Goal: Transaction & Acquisition: Purchase product/service

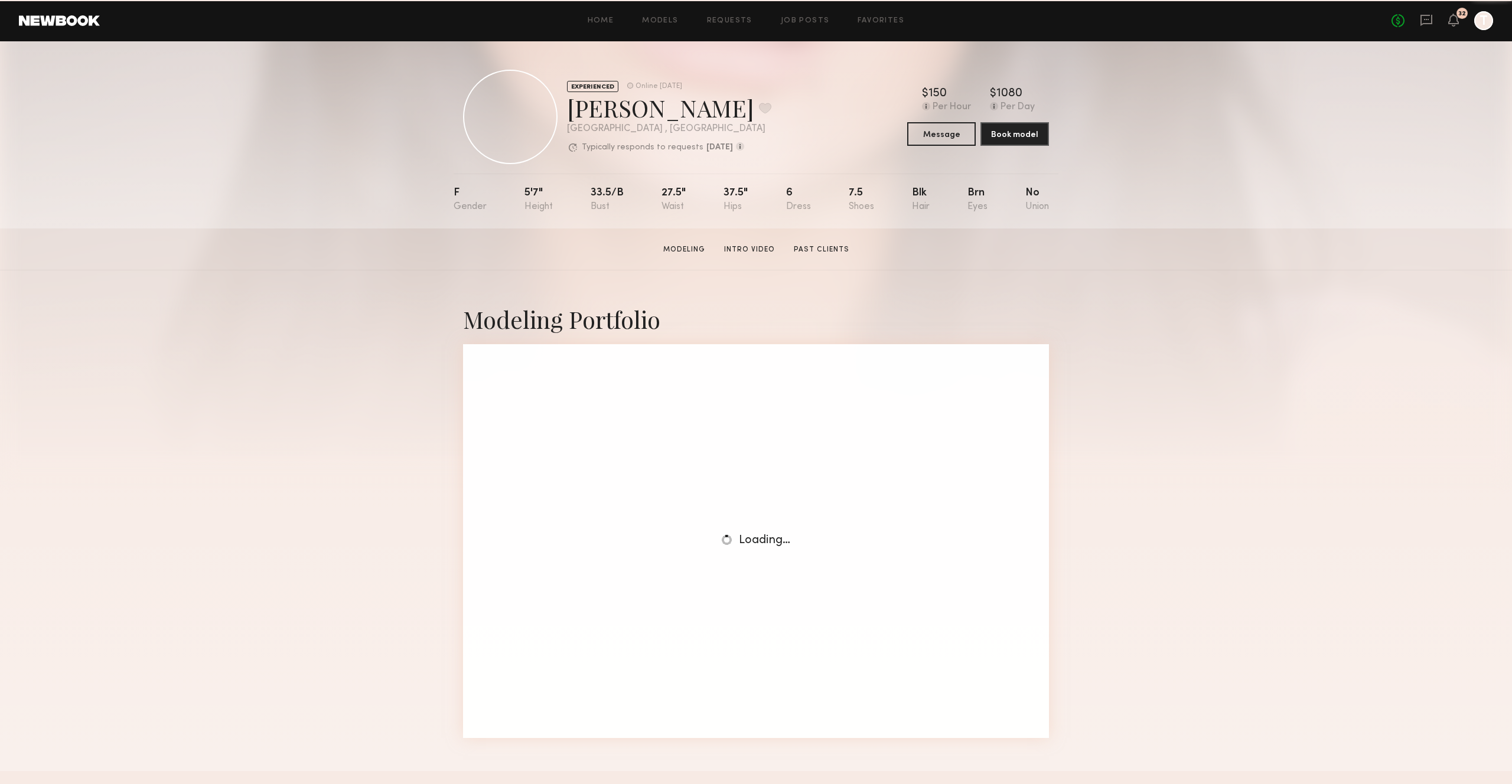
click at [1452, 11] on header "Home Models Requests Job Posts Favorites Sign Out No fees up to $5,000 32 T" at bounding box center [756, 20] width 1512 height 41
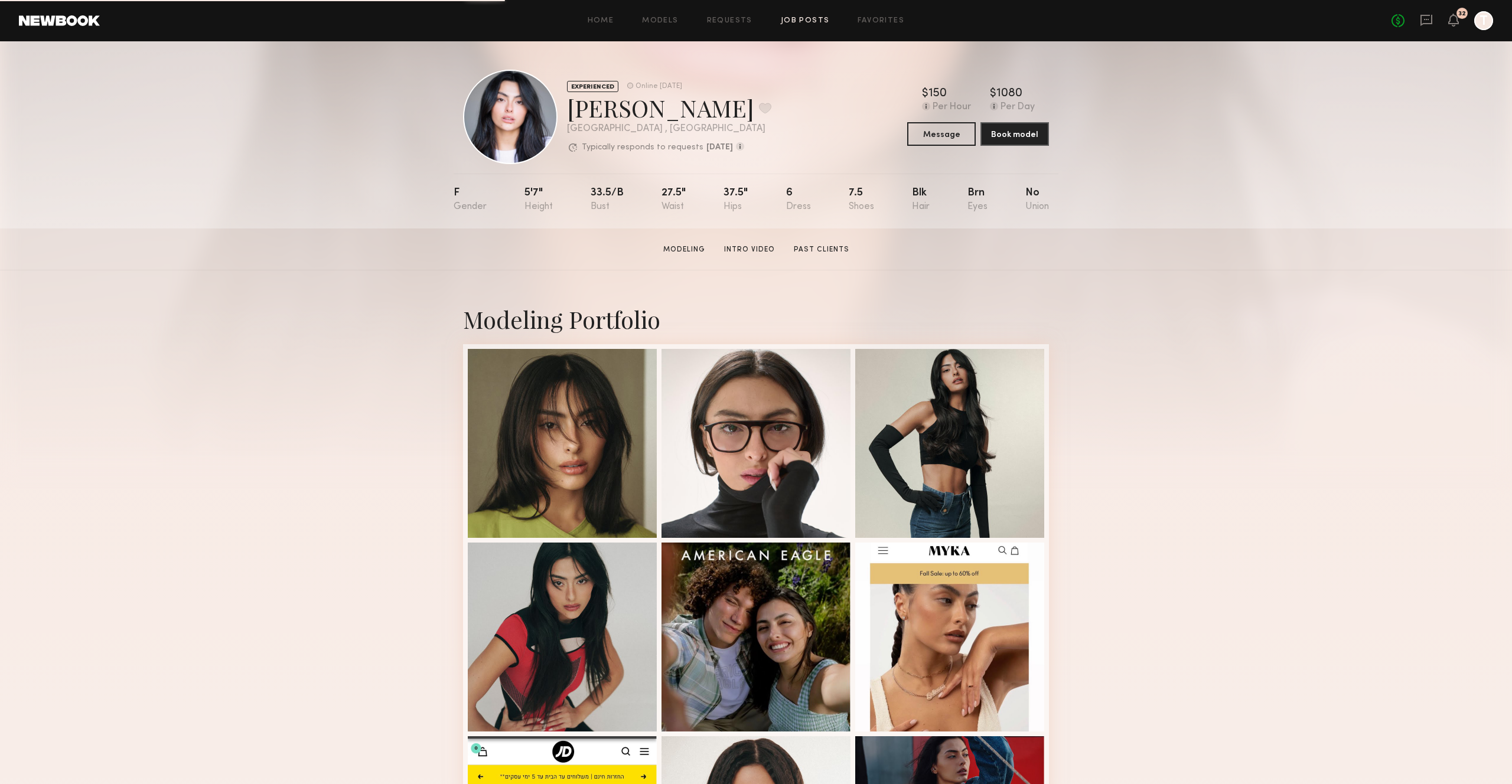
click at [804, 22] on link "Job Posts" at bounding box center [805, 20] width 49 height 8
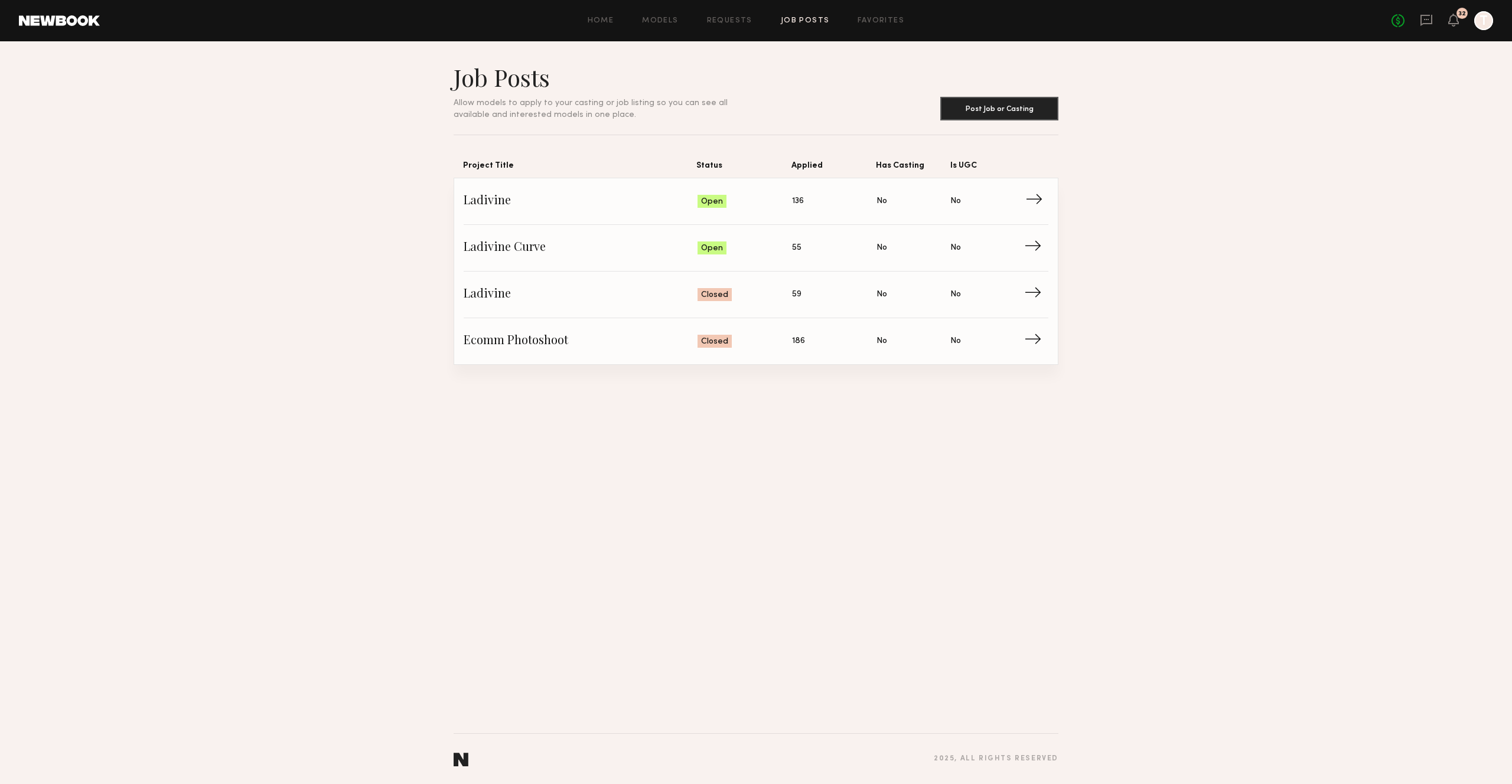
click at [1033, 203] on span "→" at bounding box center [1036, 201] width 24 height 18
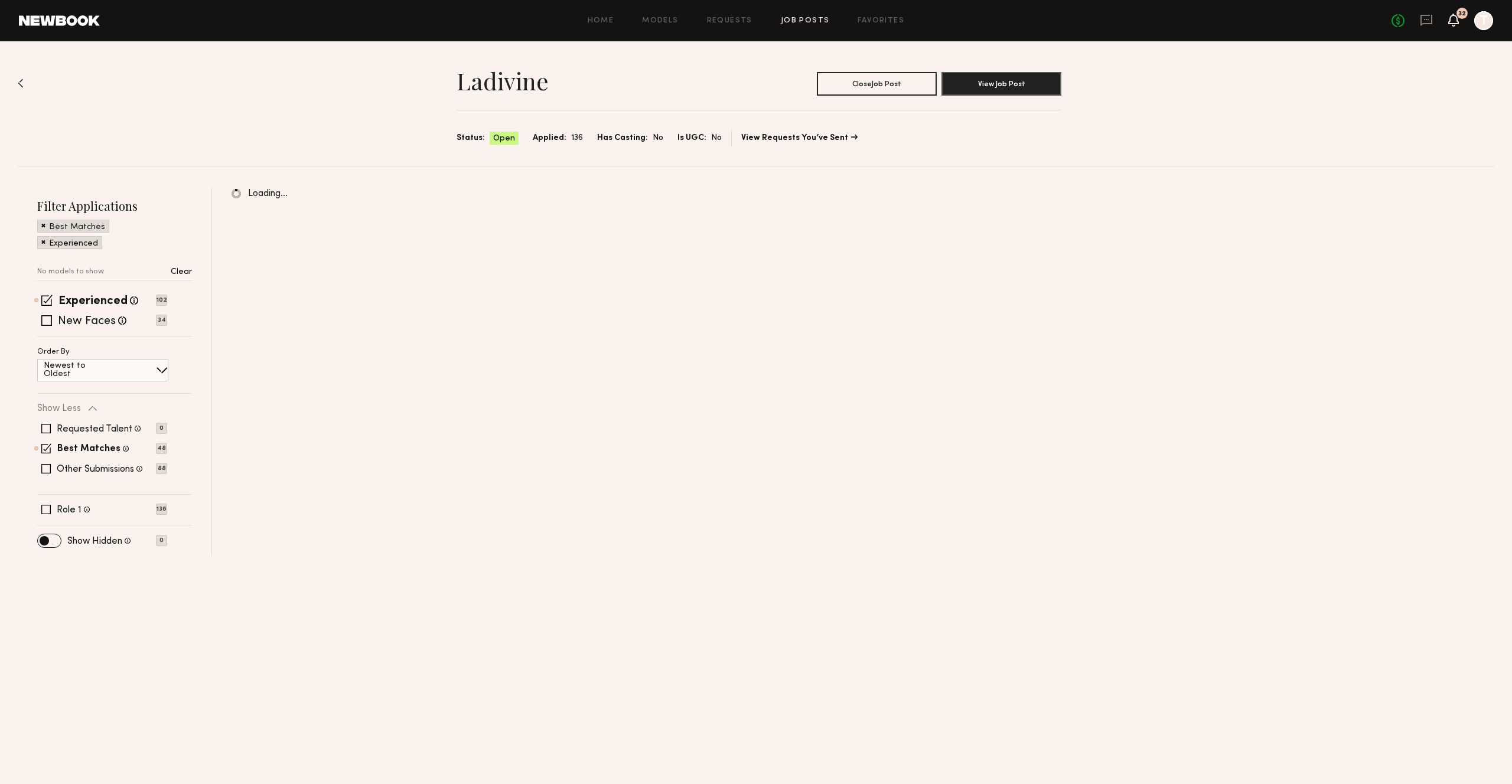
click at [1449, 20] on icon at bounding box center [1453, 18] width 10 height 8
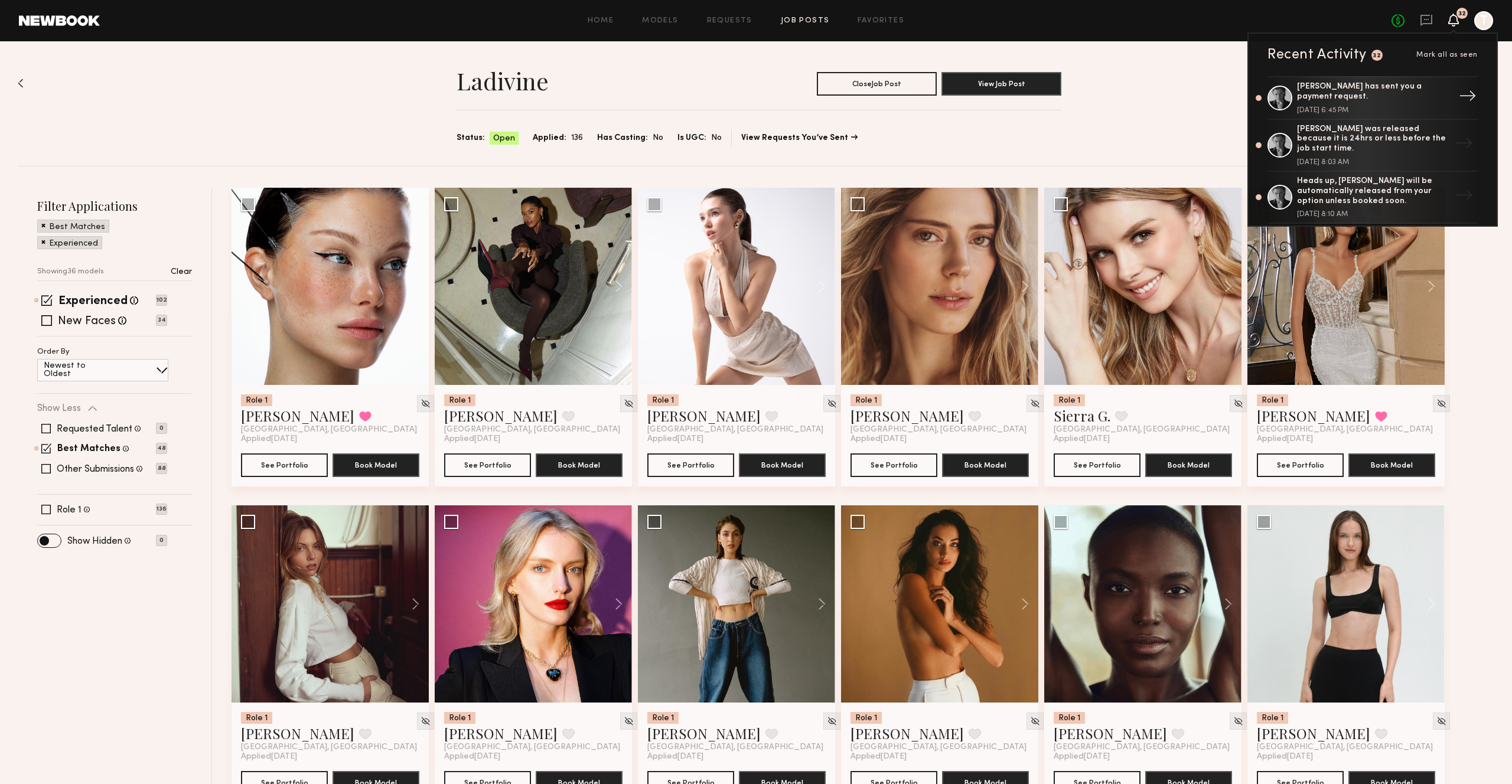
click at [1377, 100] on div "Lera G. has sent you a payment request. October 09, 2025 @ 6:45 PM" at bounding box center [1374, 98] width 153 height 32
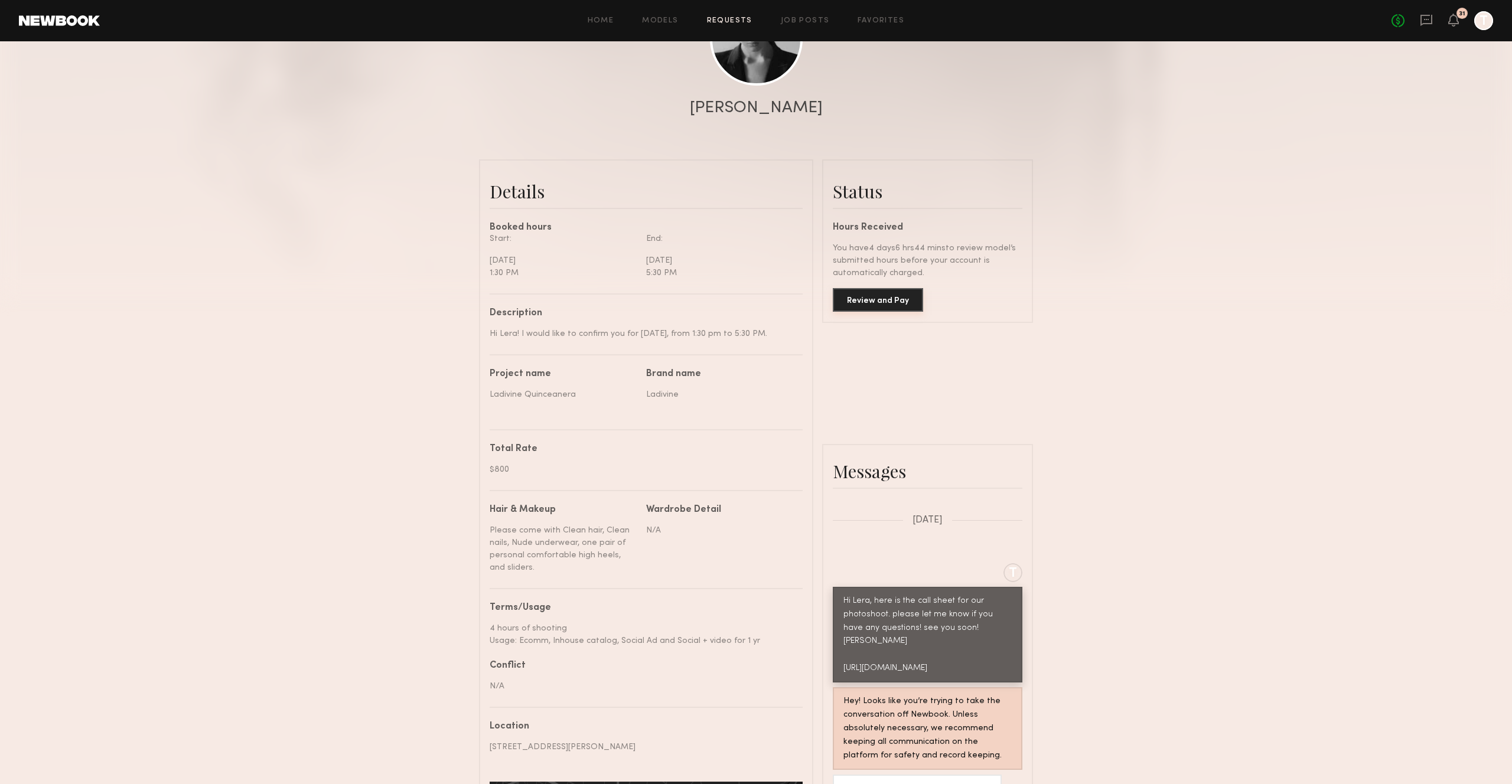
scroll to position [188, 0]
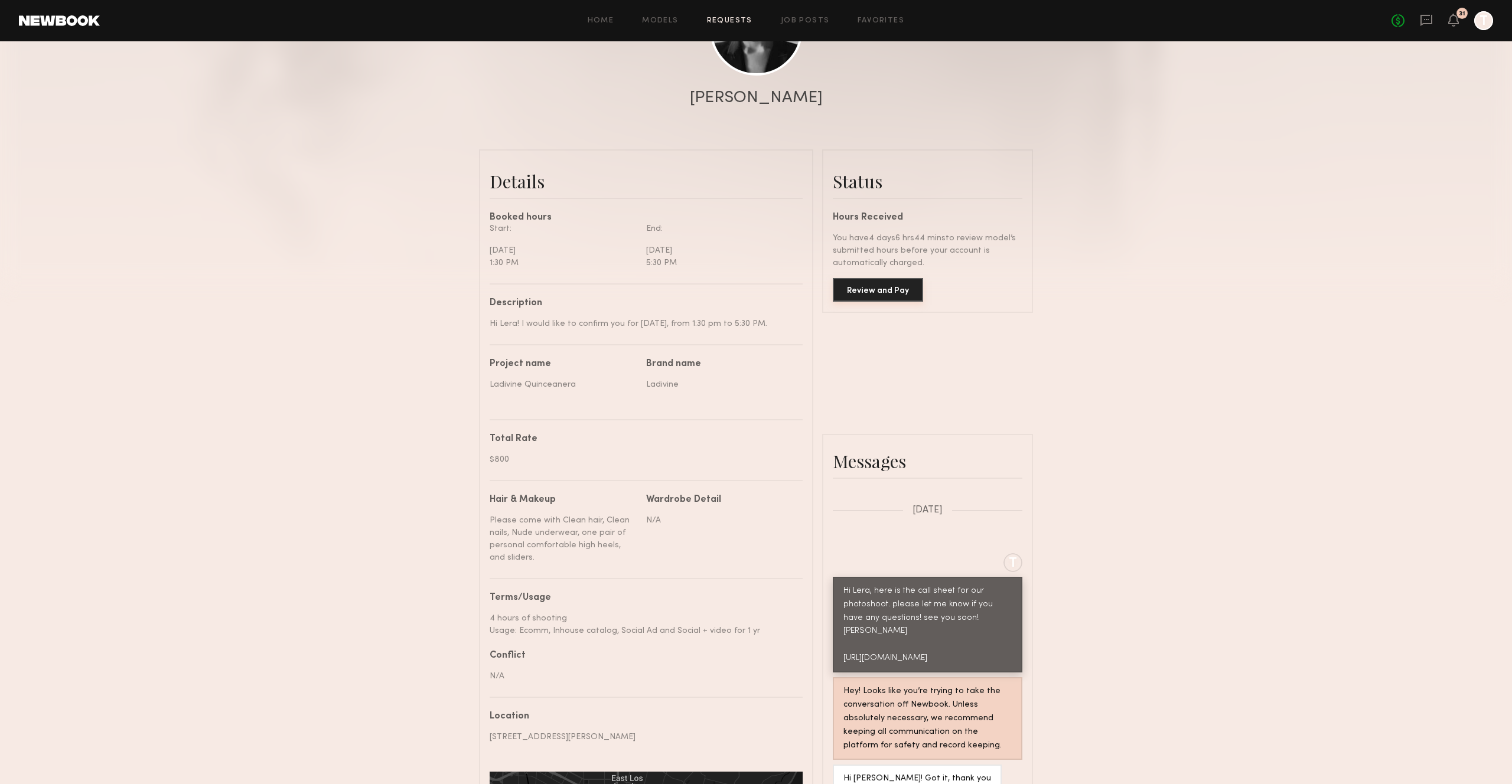
click at [878, 287] on button "Review and Pay" at bounding box center [878, 290] width 91 height 24
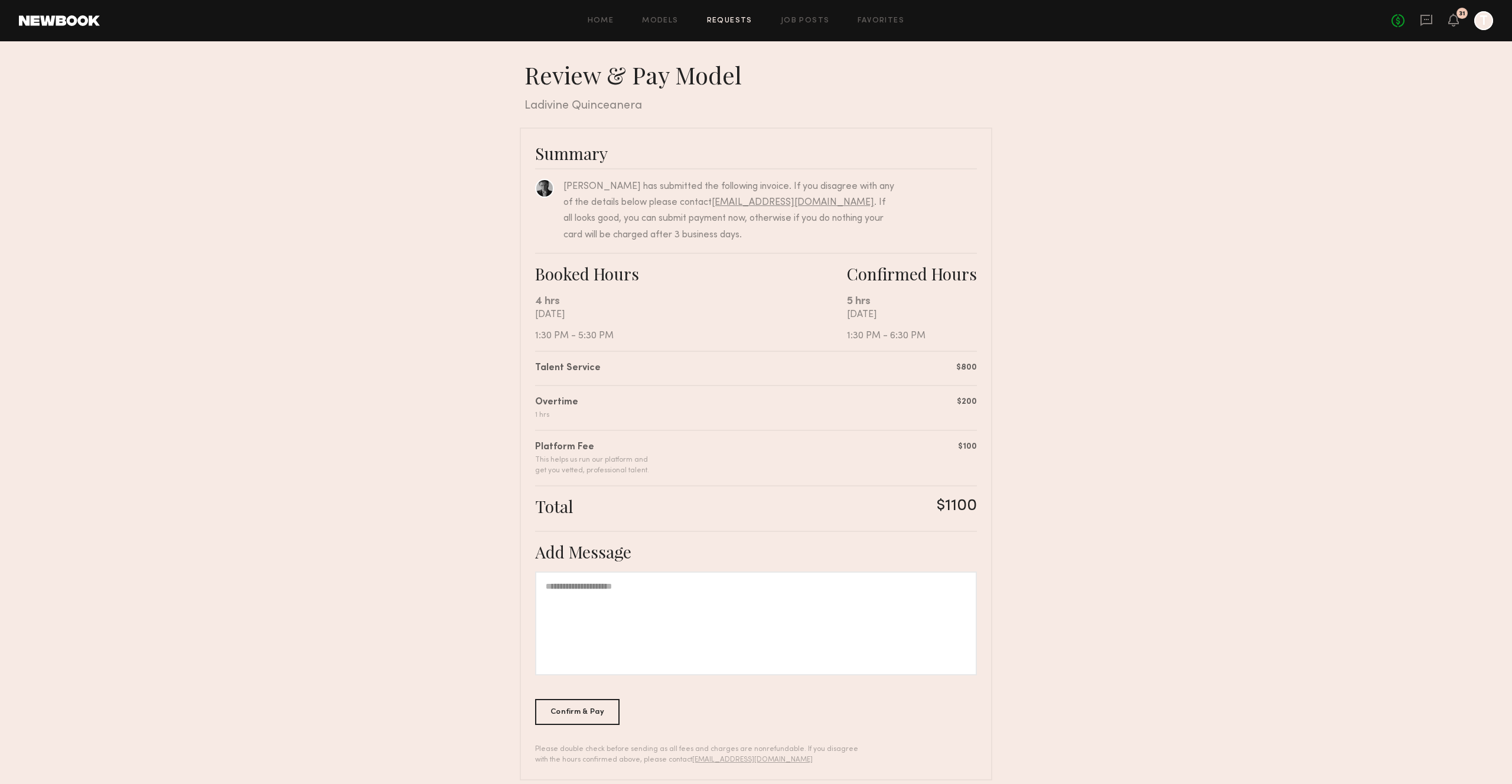
click at [641, 643] on div at bounding box center [755, 624] width 441 height 104
click at [575, 716] on div "Confirm & Pay" at bounding box center [577, 711] width 85 height 26
click at [1481, 22] on div at bounding box center [1483, 20] width 19 height 18
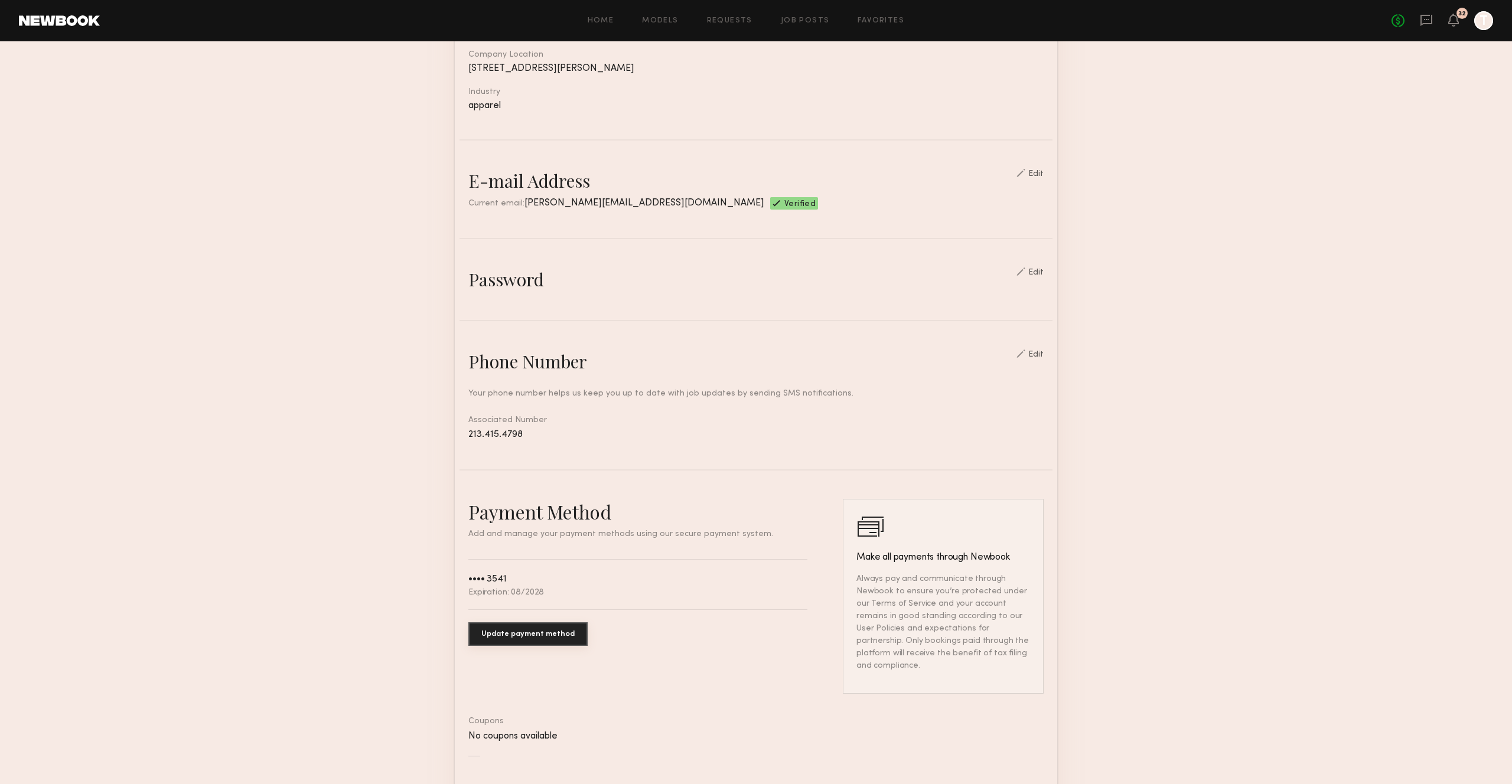
scroll to position [307, 0]
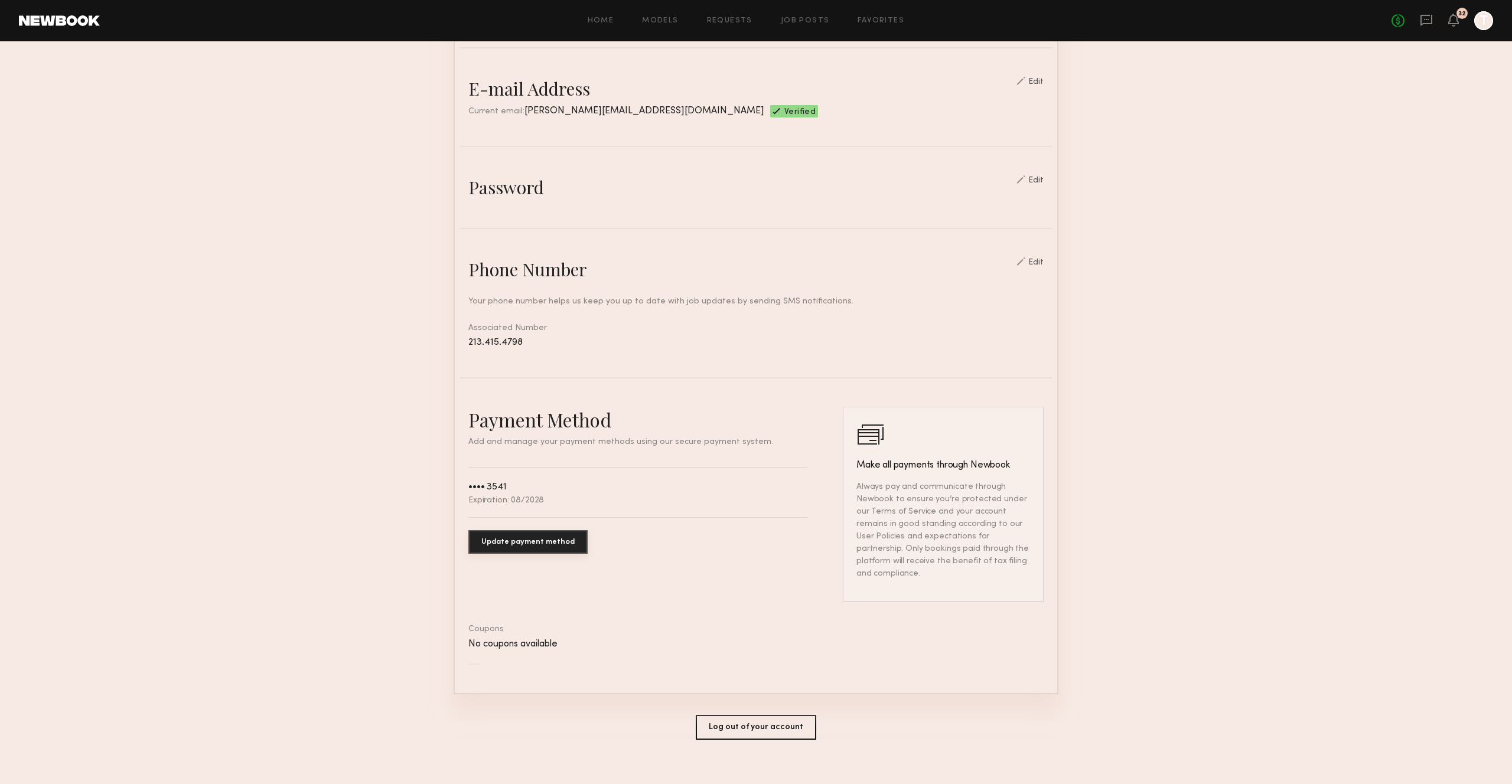
click at [516, 537] on button "Update payment method" at bounding box center [527, 542] width 119 height 24
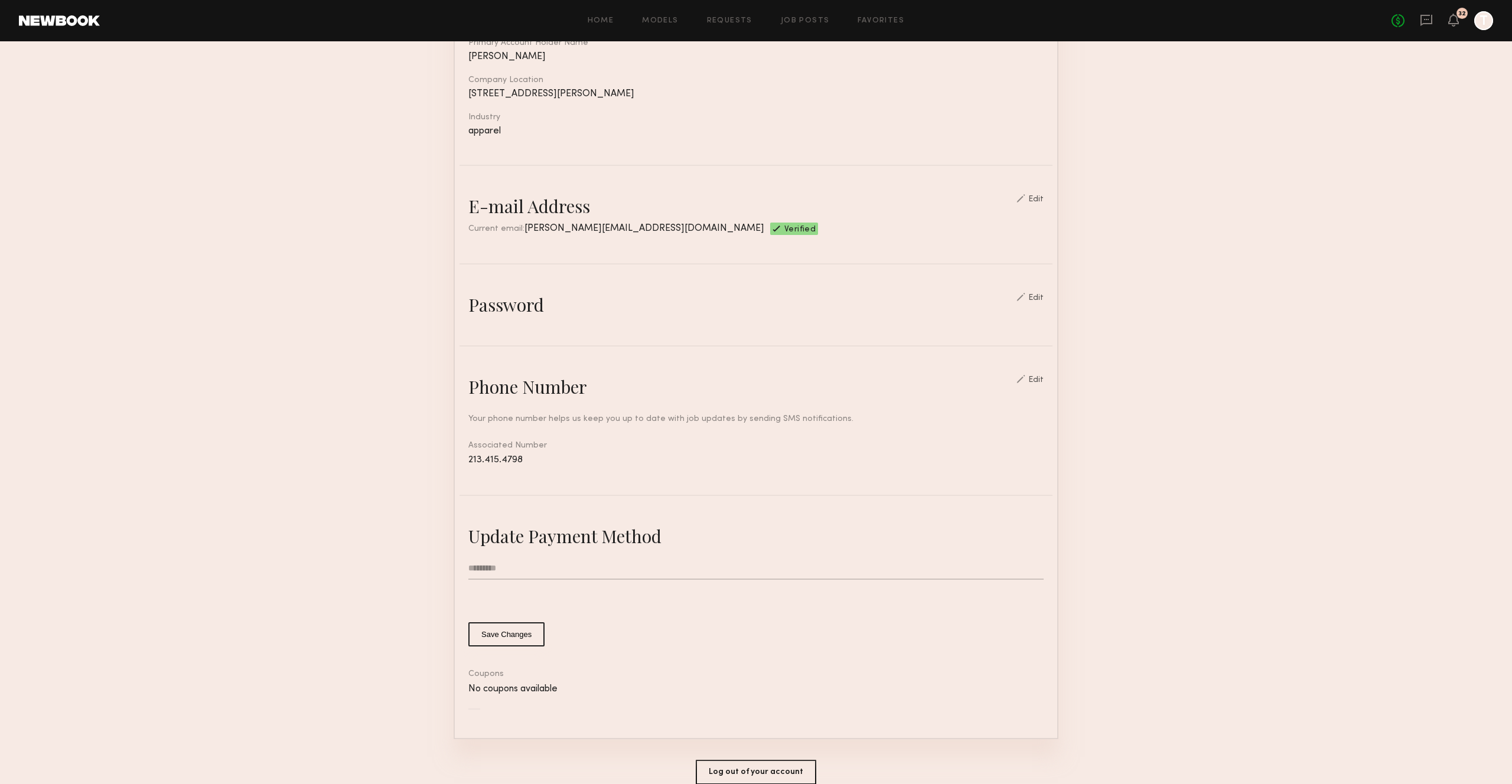
scroll to position [247, 0]
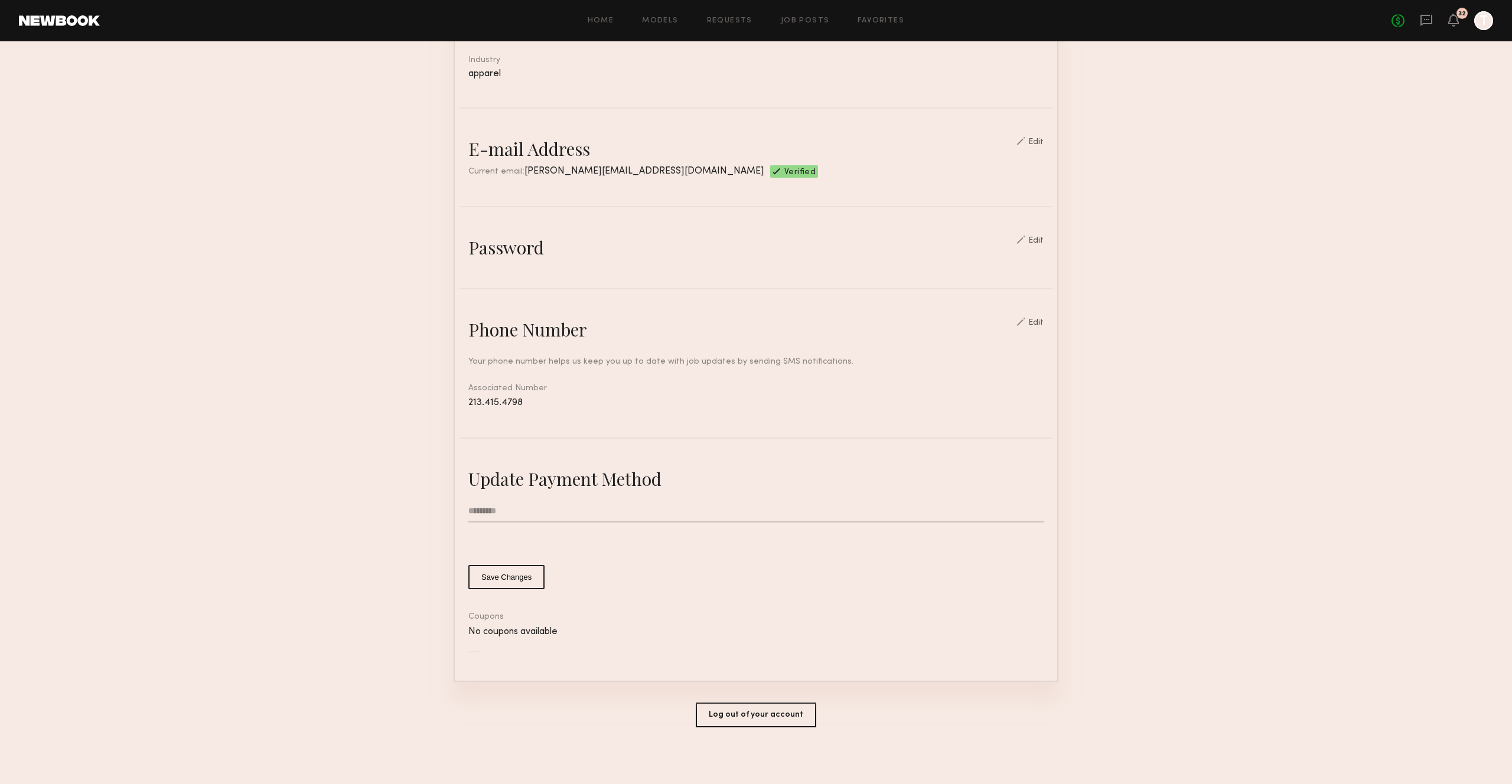
click at [480, 504] on input "text" at bounding box center [755, 511] width 575 height 22
click at [498, 512] on input "text" at bounding box center [755, 511] width 575 height 22
click at [481, 506] on input "text" at bounding box center [755, 511] width 575 height 22
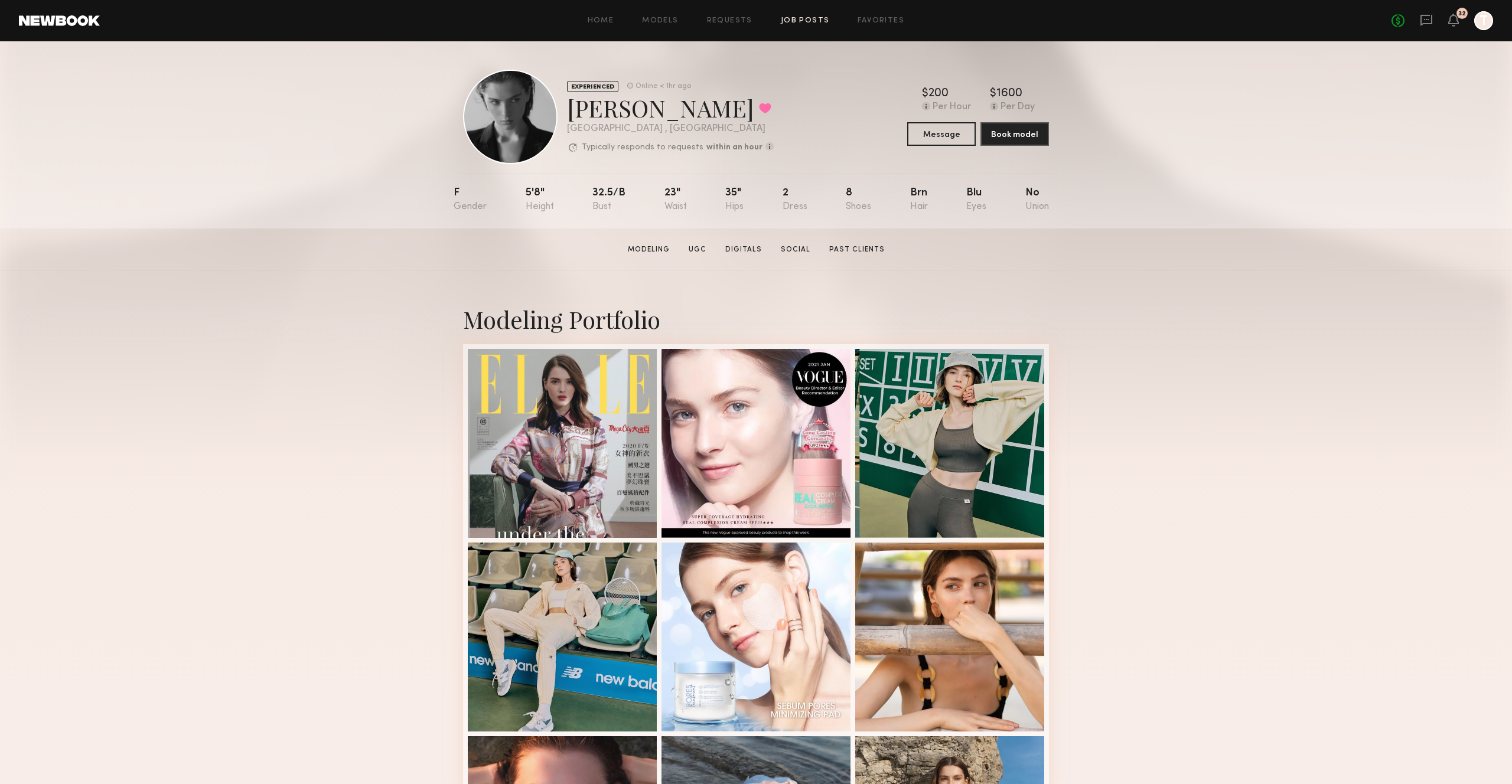
click at [799, 22] on link "Job Posts" at bounding box center [805, 20] width 49 height 8
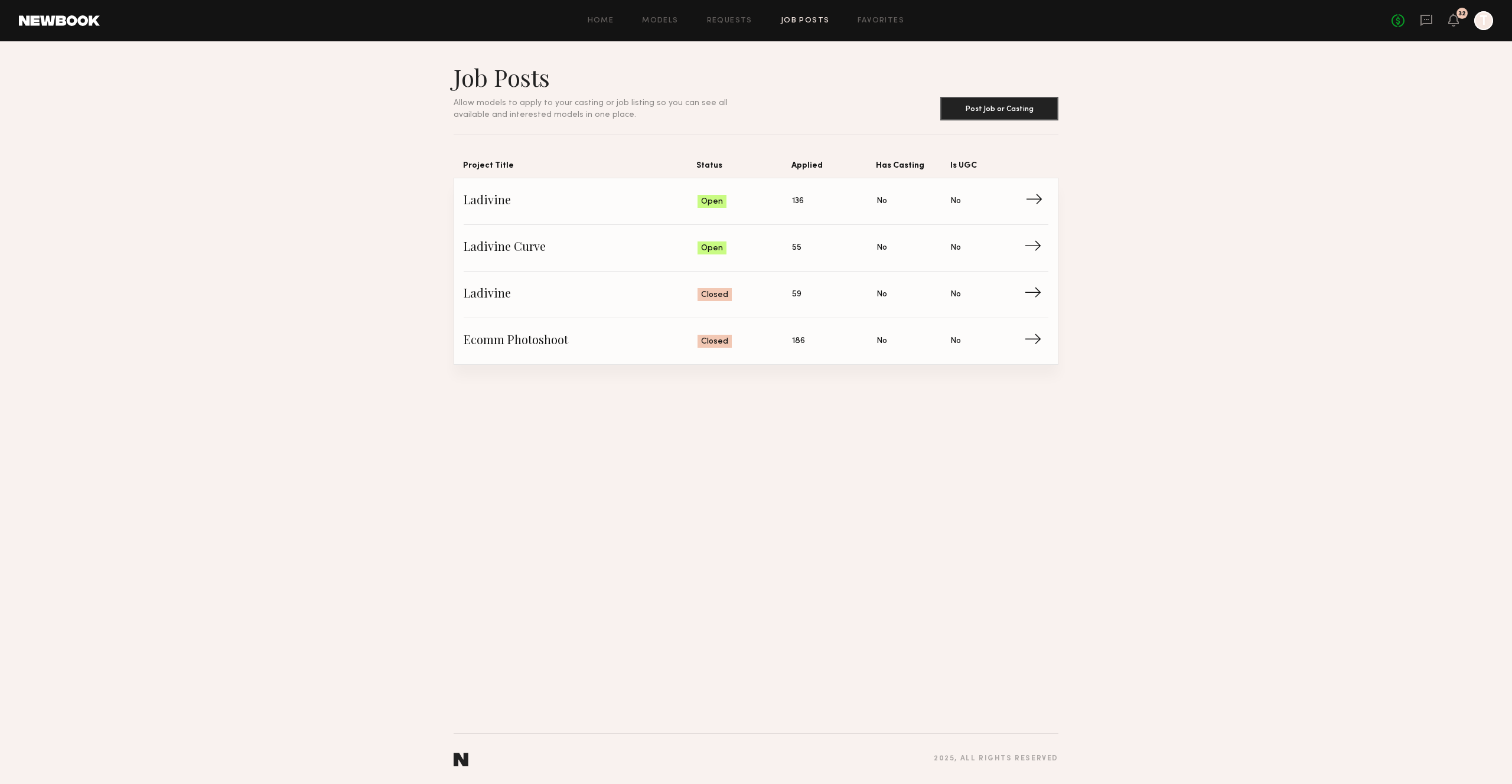
click at [699, 203] on div "Open" at bounding box center [711, 201] width 29 height 13
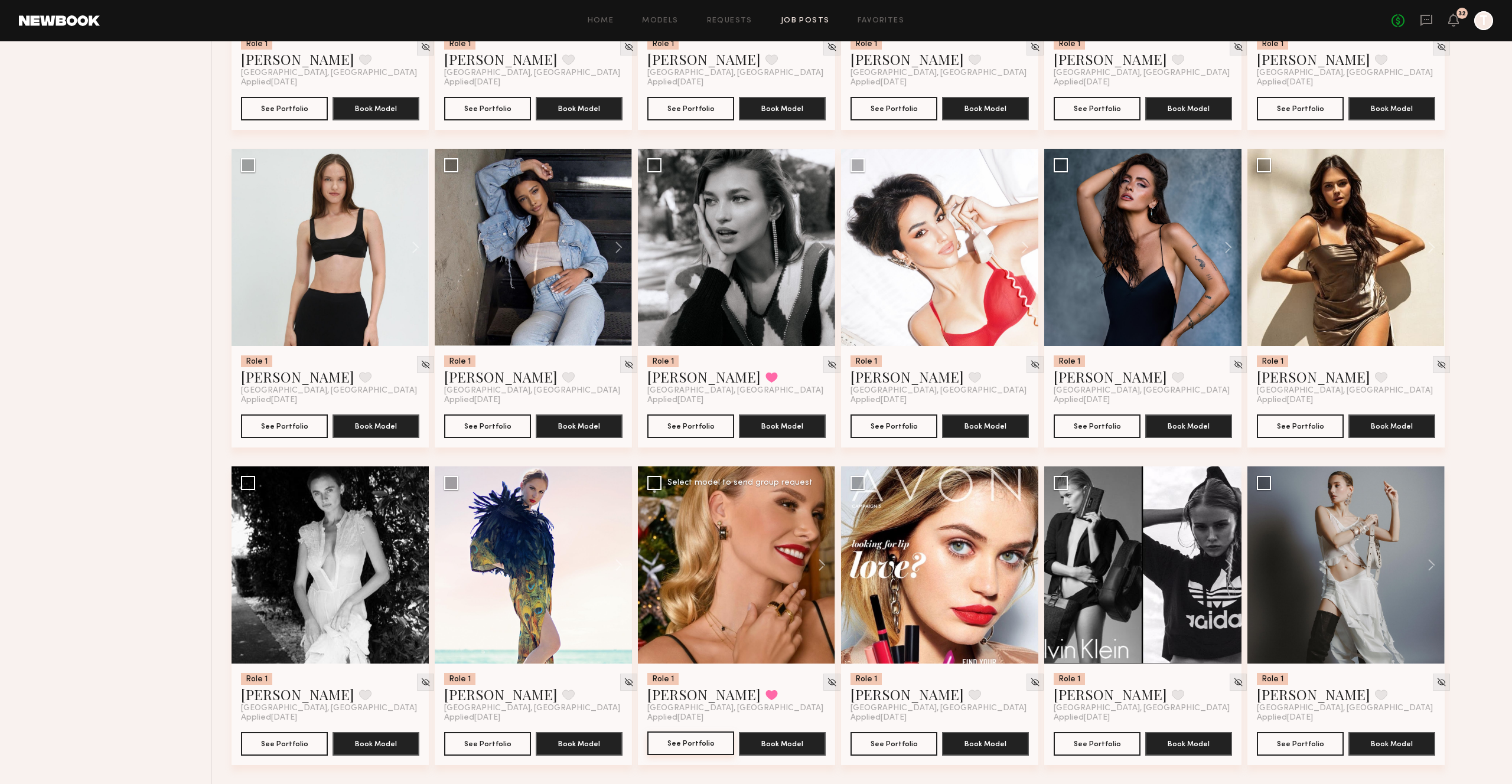
scroll to position [1318, 0]
click at [693, 749] on button "See Portfolio" at bounding box center [690, 743] width 87 height 24
click at [1296, 750] on button "See Portfolio" at bounding box center [1300, 743] width 87 height 24
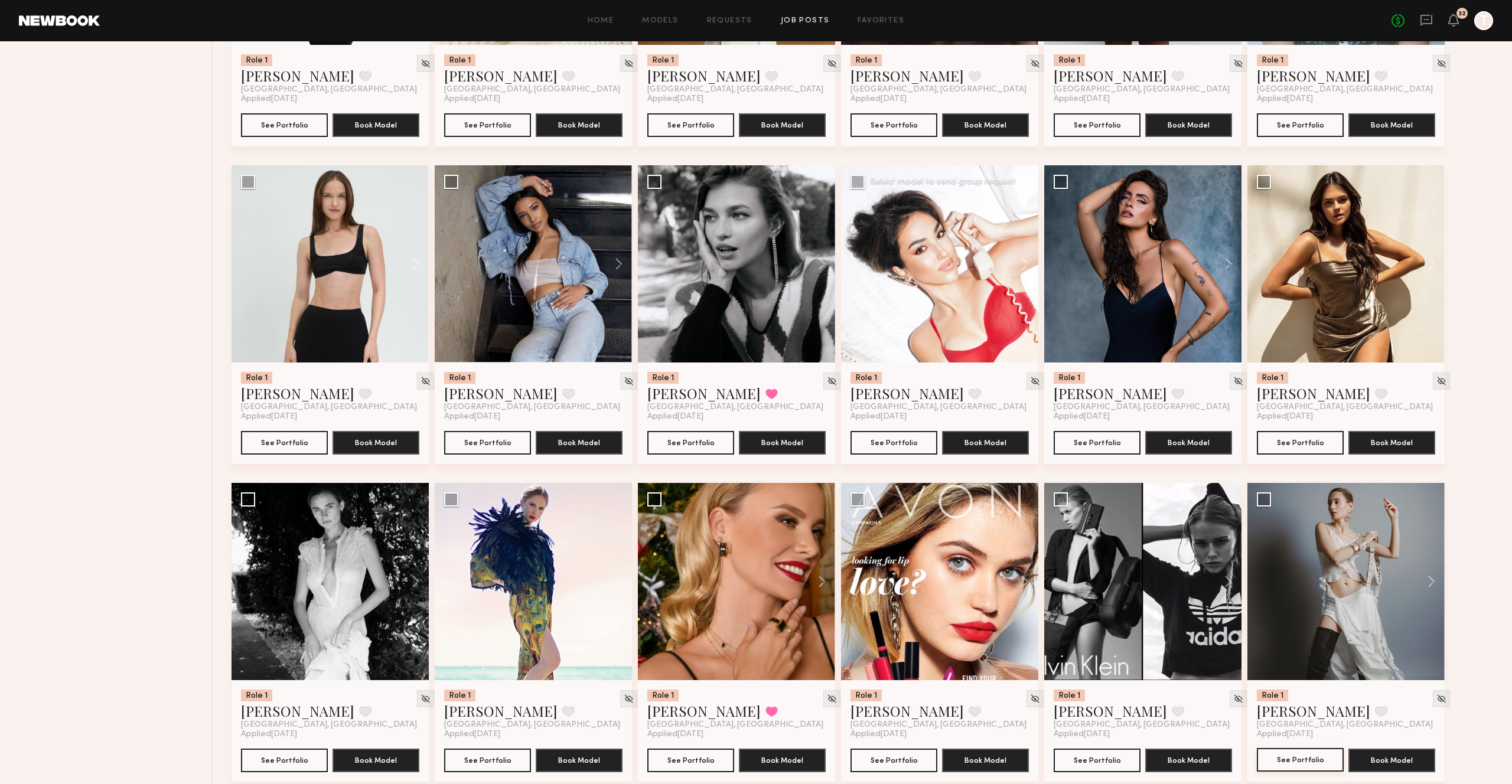
scroll to position [1292, 0]
click at [890, 454] on button "See Portfolio" at bounding box center [893, 442] width 87 height 24
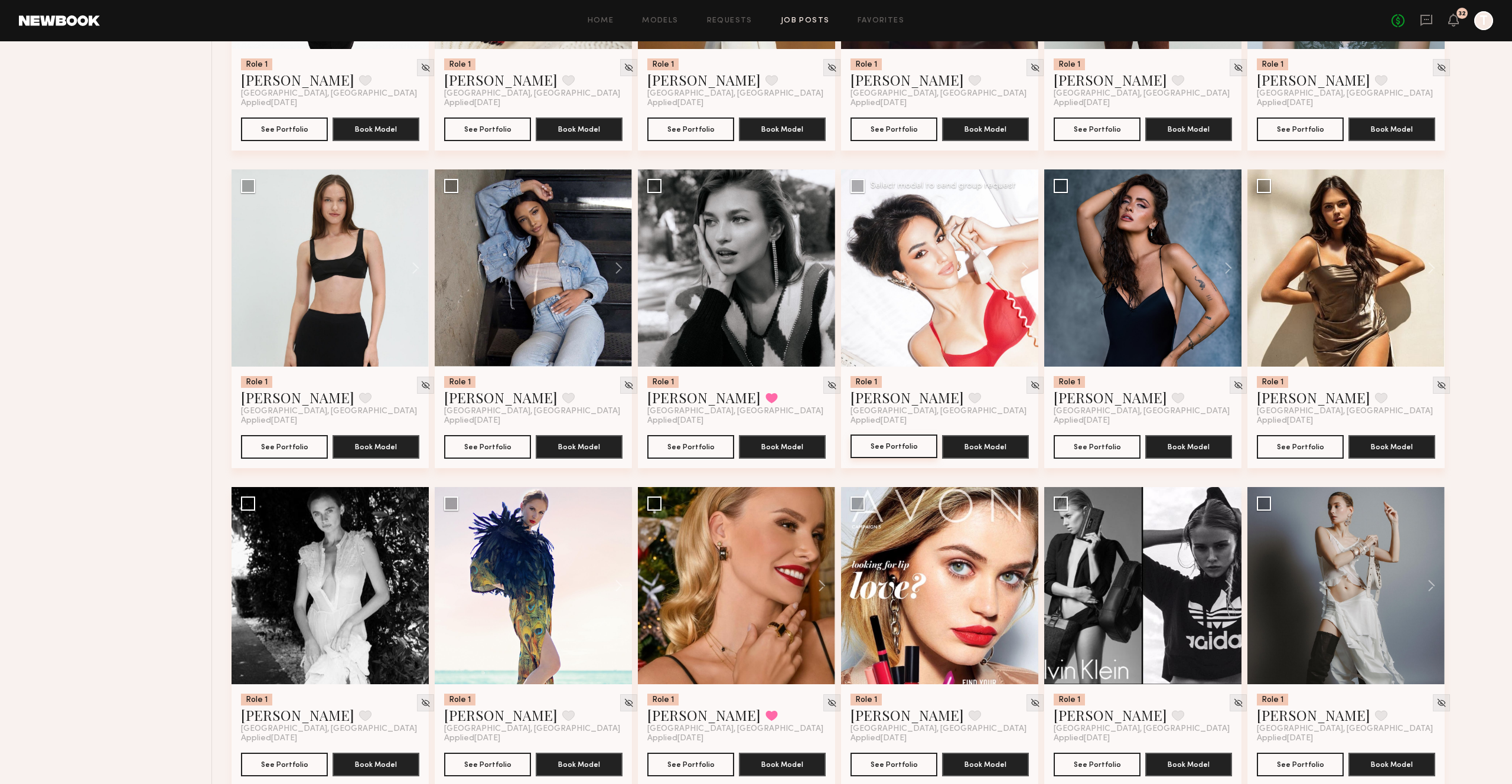
scroll to position [1290, 0]
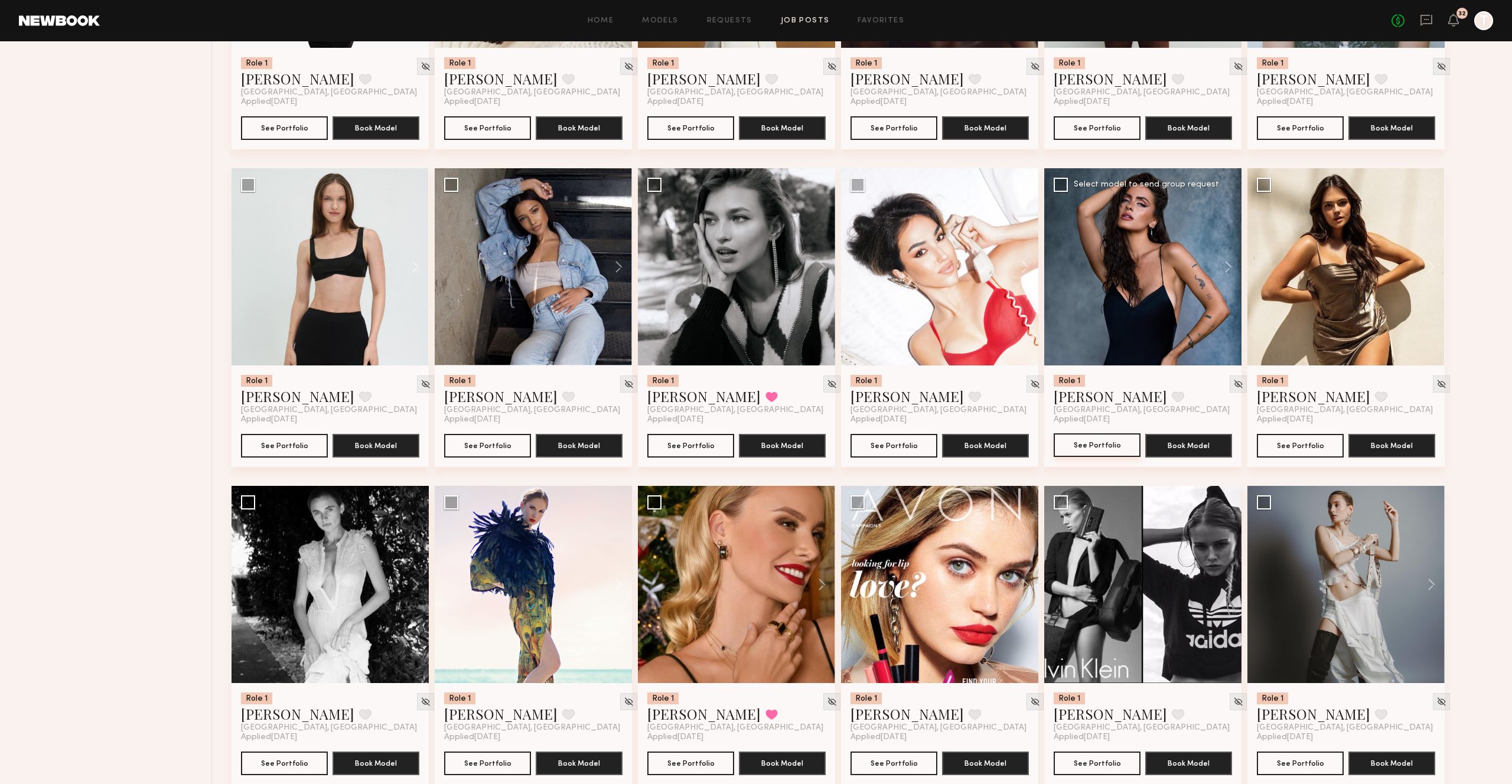
click at [1080, 454] on button "See Portfolio" at bounding box center [1097, 445] width 87 height 24
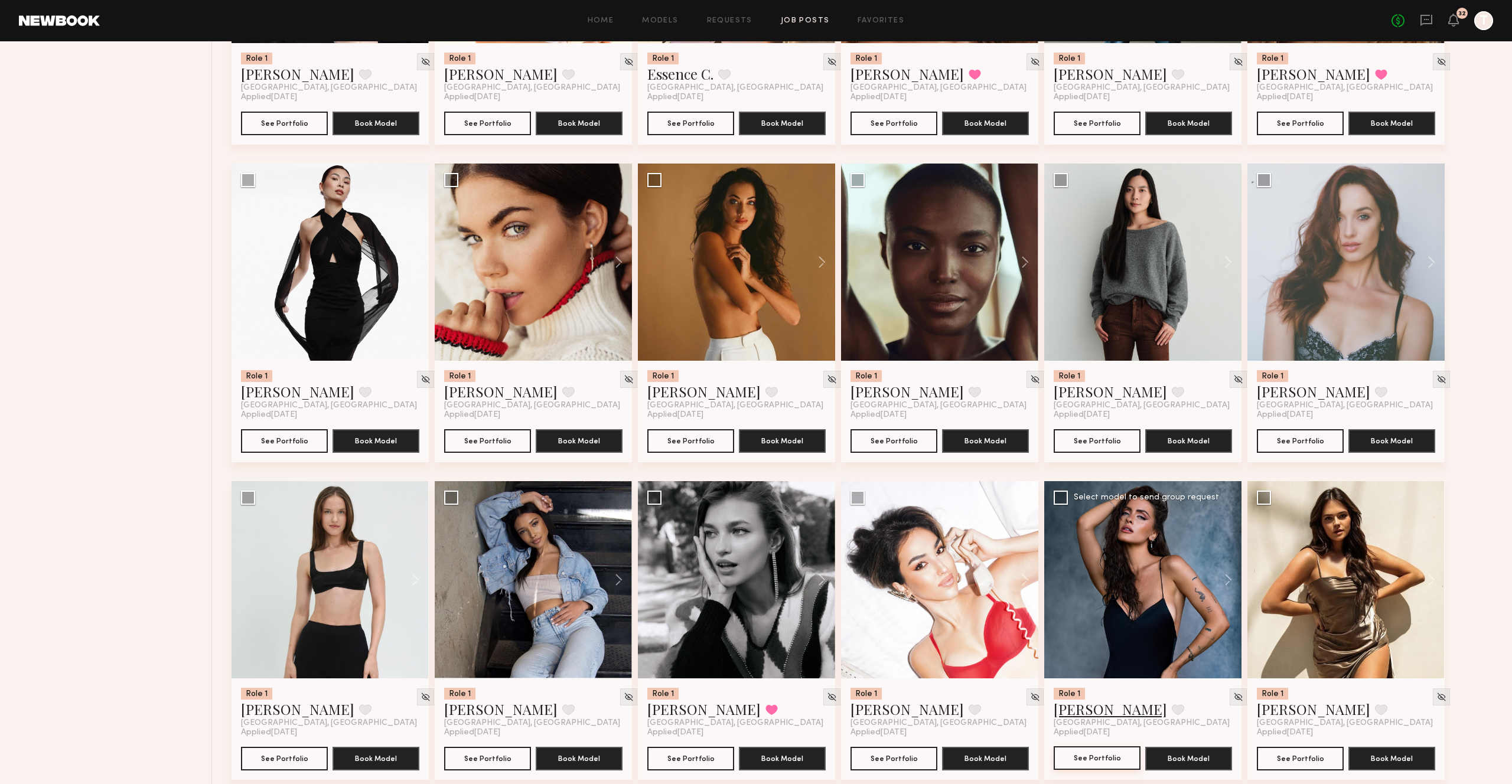
scroll to position [973, 0]
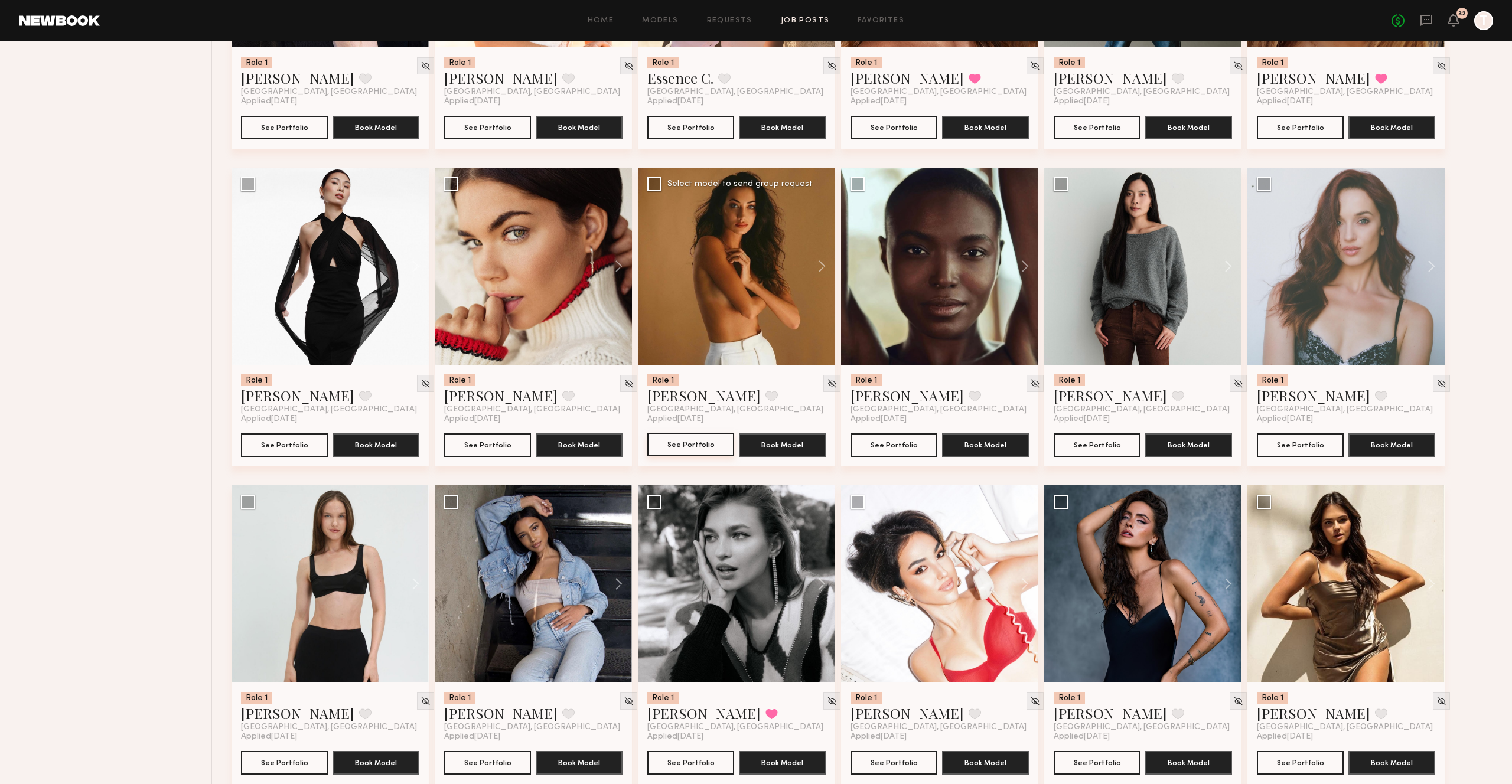
click at [656, 457] on link "See Portfolio" at bounding box center [690, 445] width 87 height 24
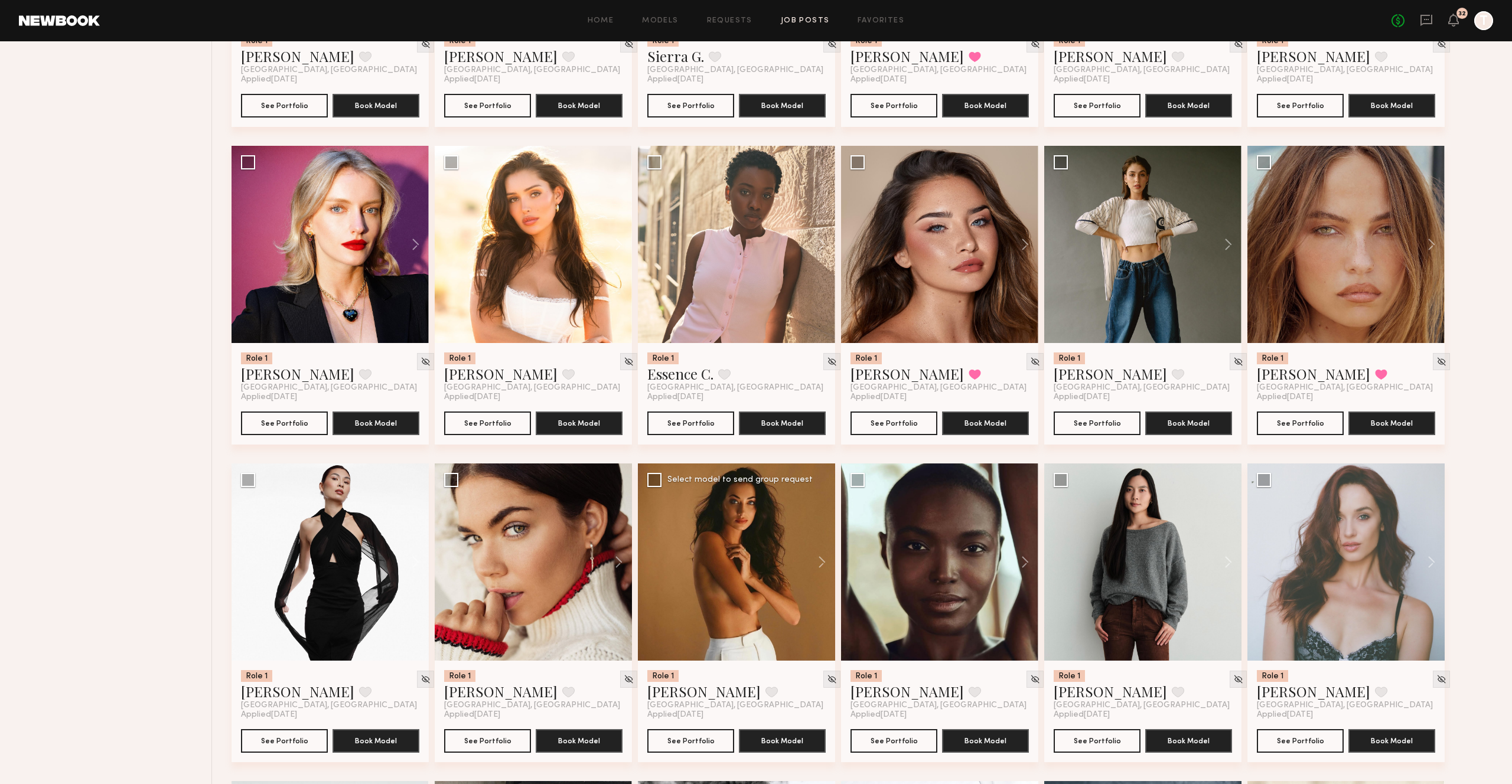
scroll to position [676, 0]
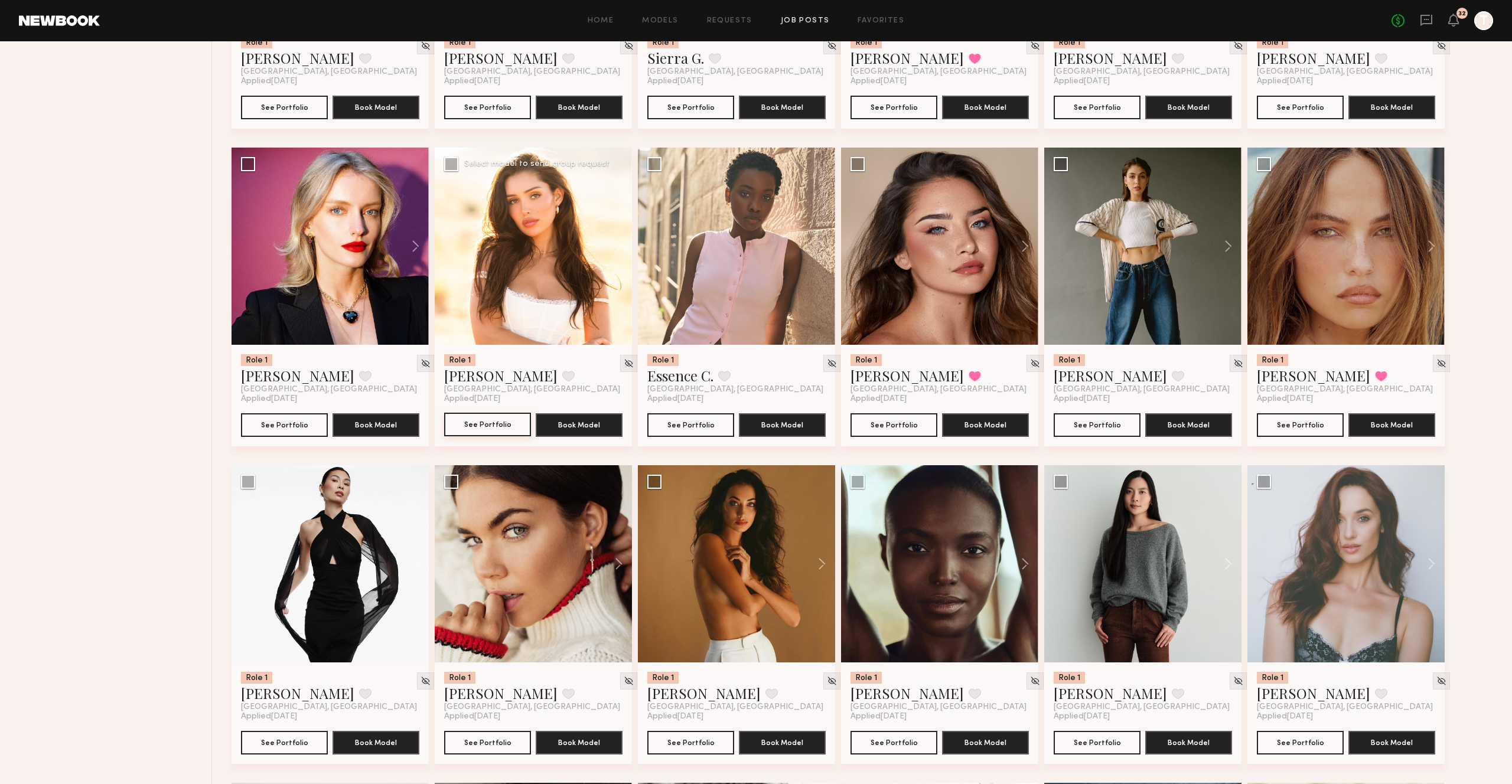
click at [464, 436] on button "See Portfolio" at bounding box center [487, 424] width 87 height 24
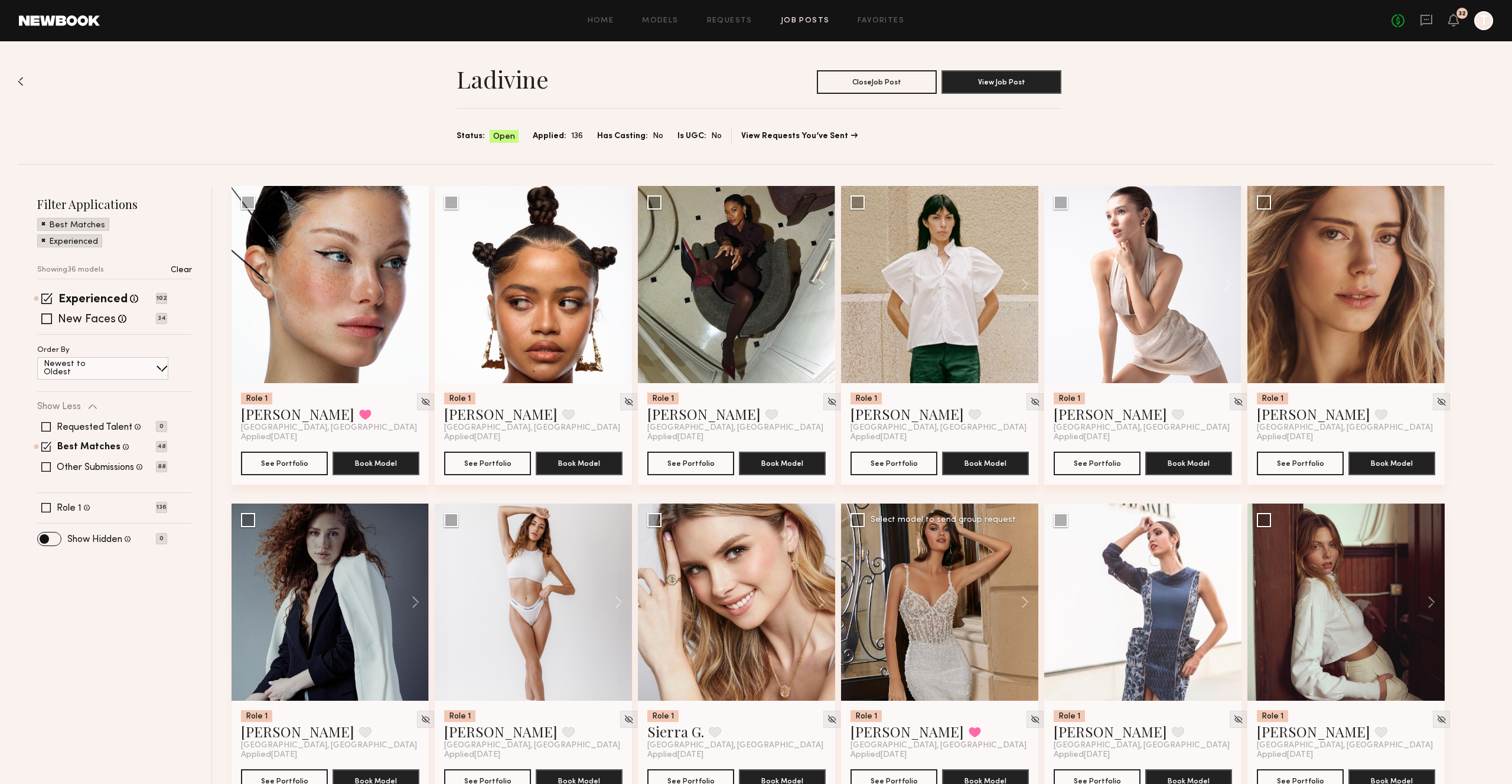
scroll to position [3, 0]
click at [813, 21] on link "Job Posts" at bounding box center [805, 20] width 49 height 8
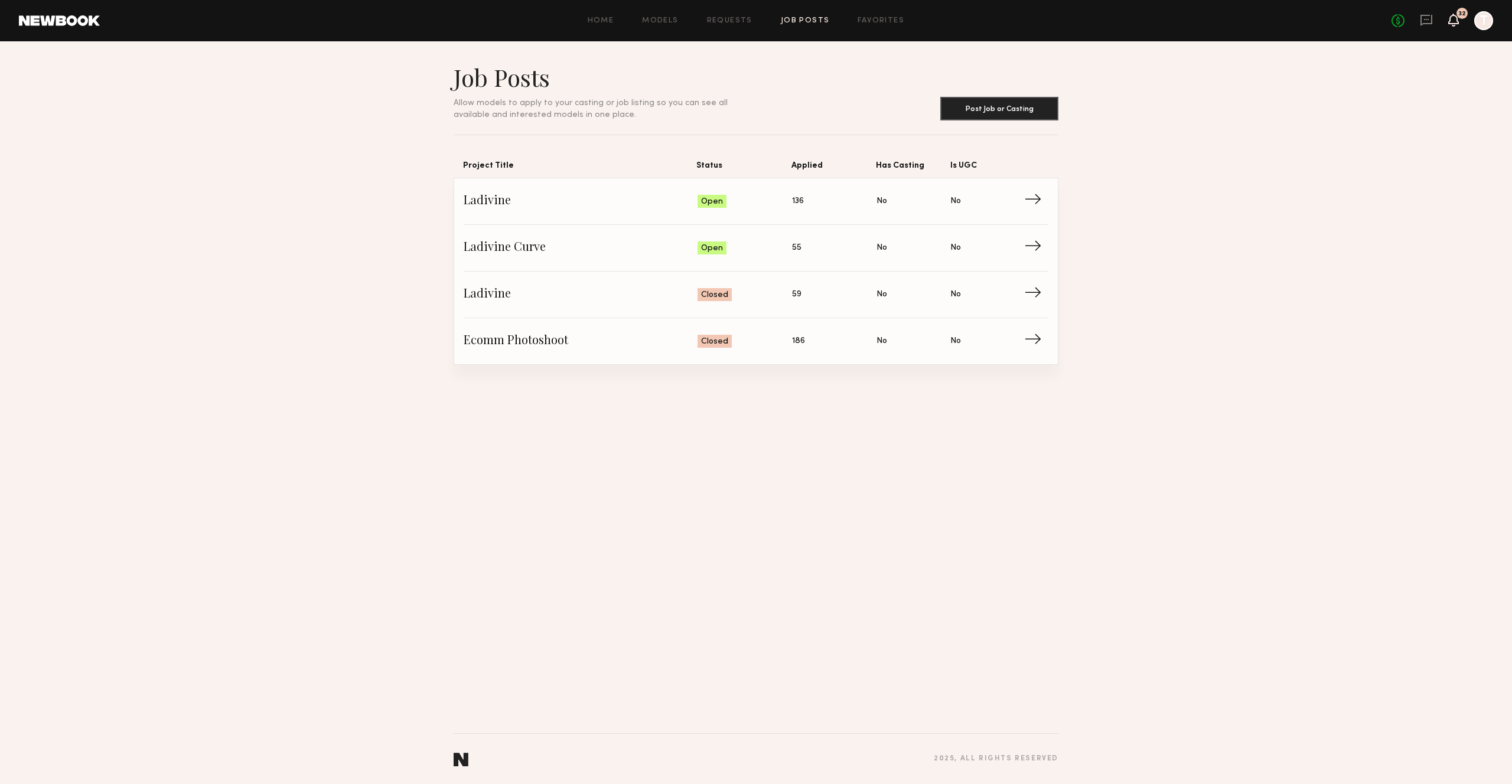
click at [1455, 24] on icon at bounding box center [1453, 18] width 10 height 8
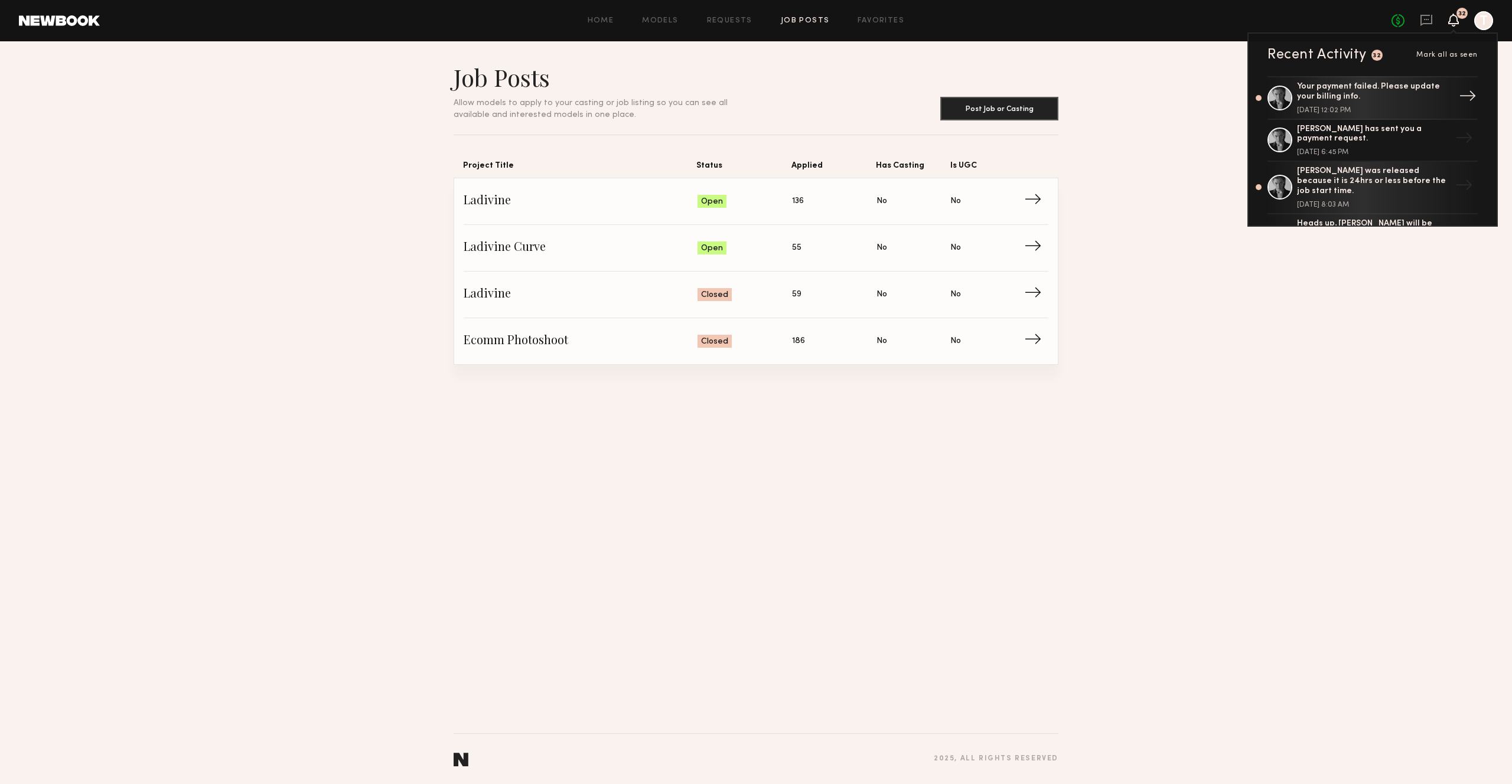
click at [1413, 96] on div "Your payment failed. Please update your billing info." at bounding box center [1374, 92] width 153 height 20
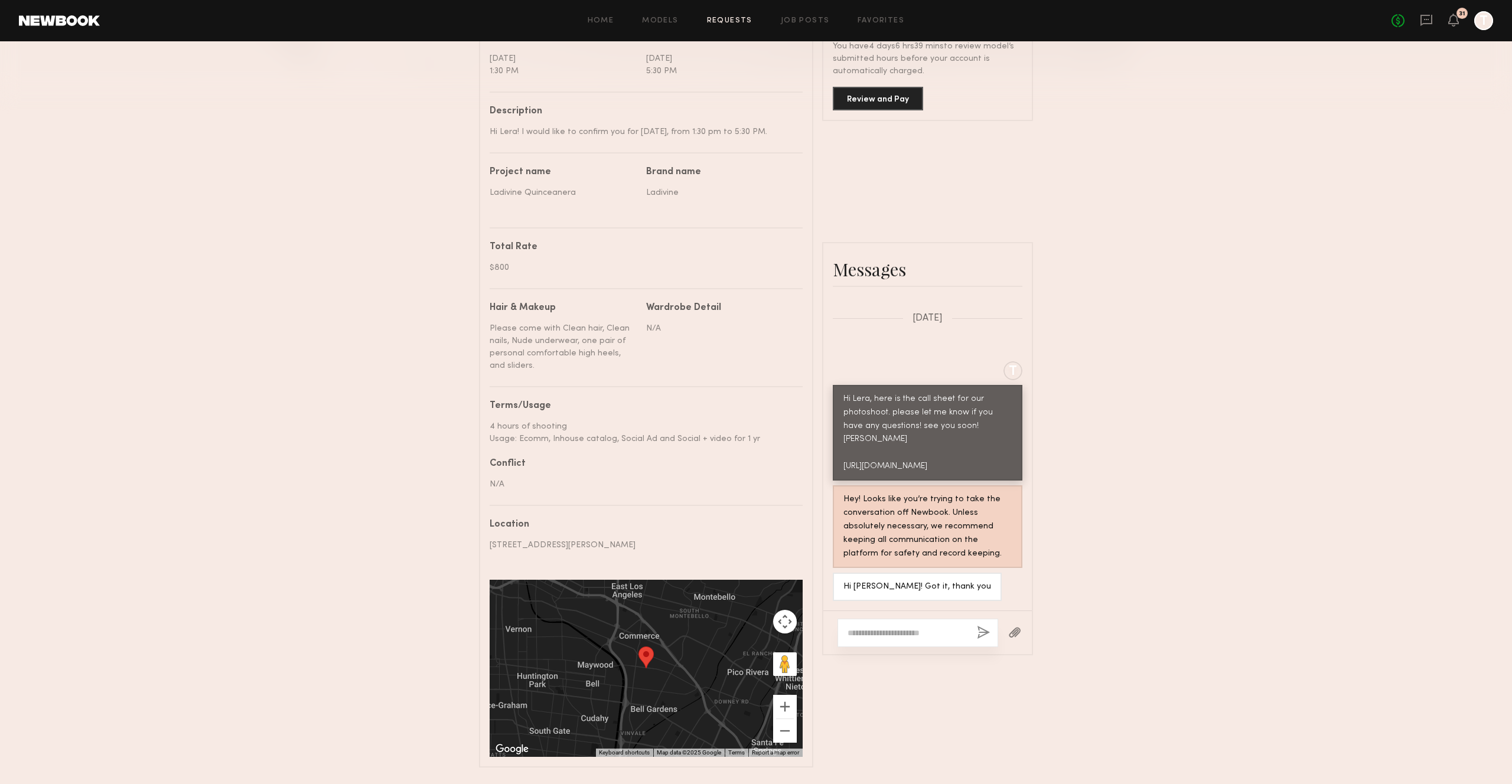
scroll to position [378, 0]
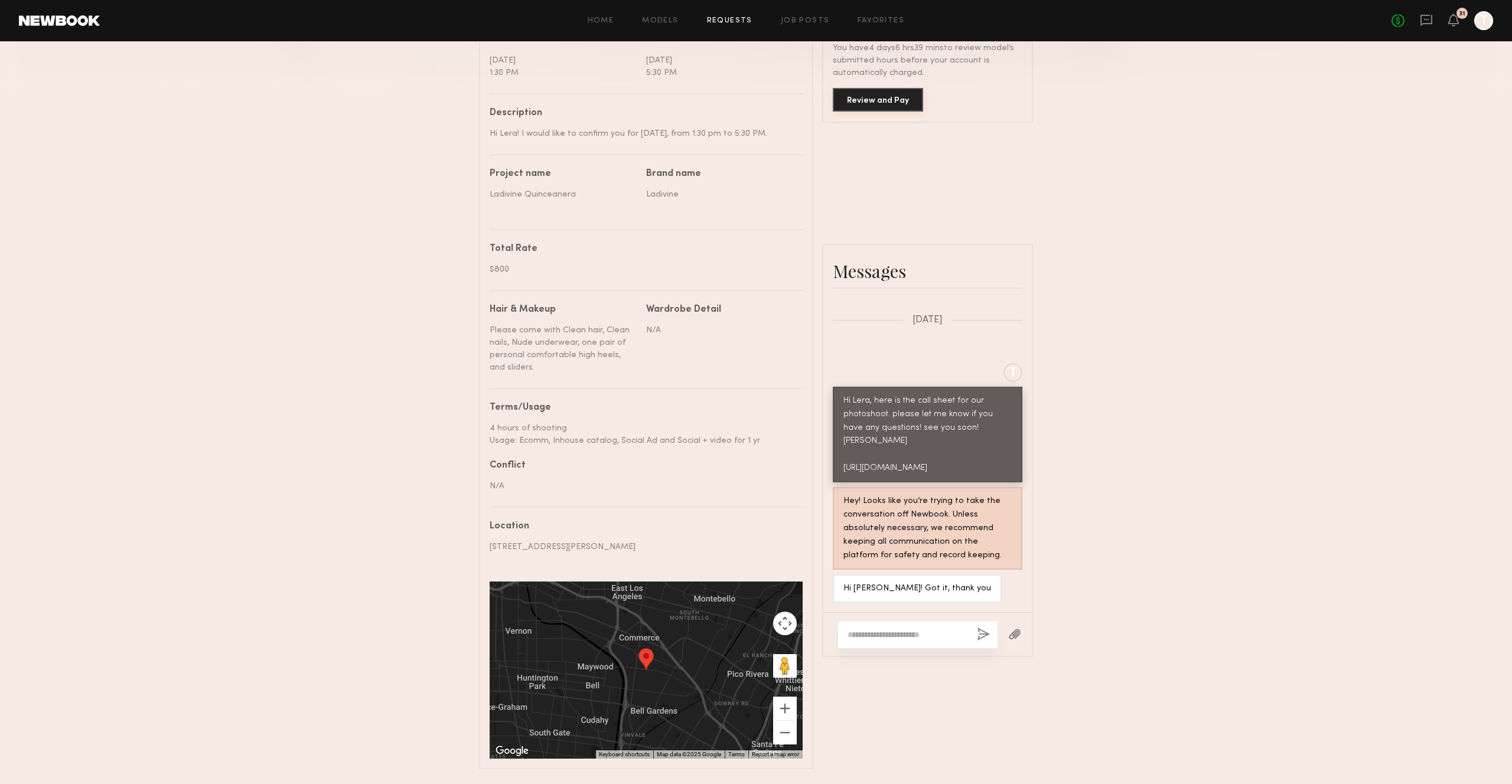
click at [887, 107] on button "Review and Pay" at bounding box center [878, 100] width 91 height 24
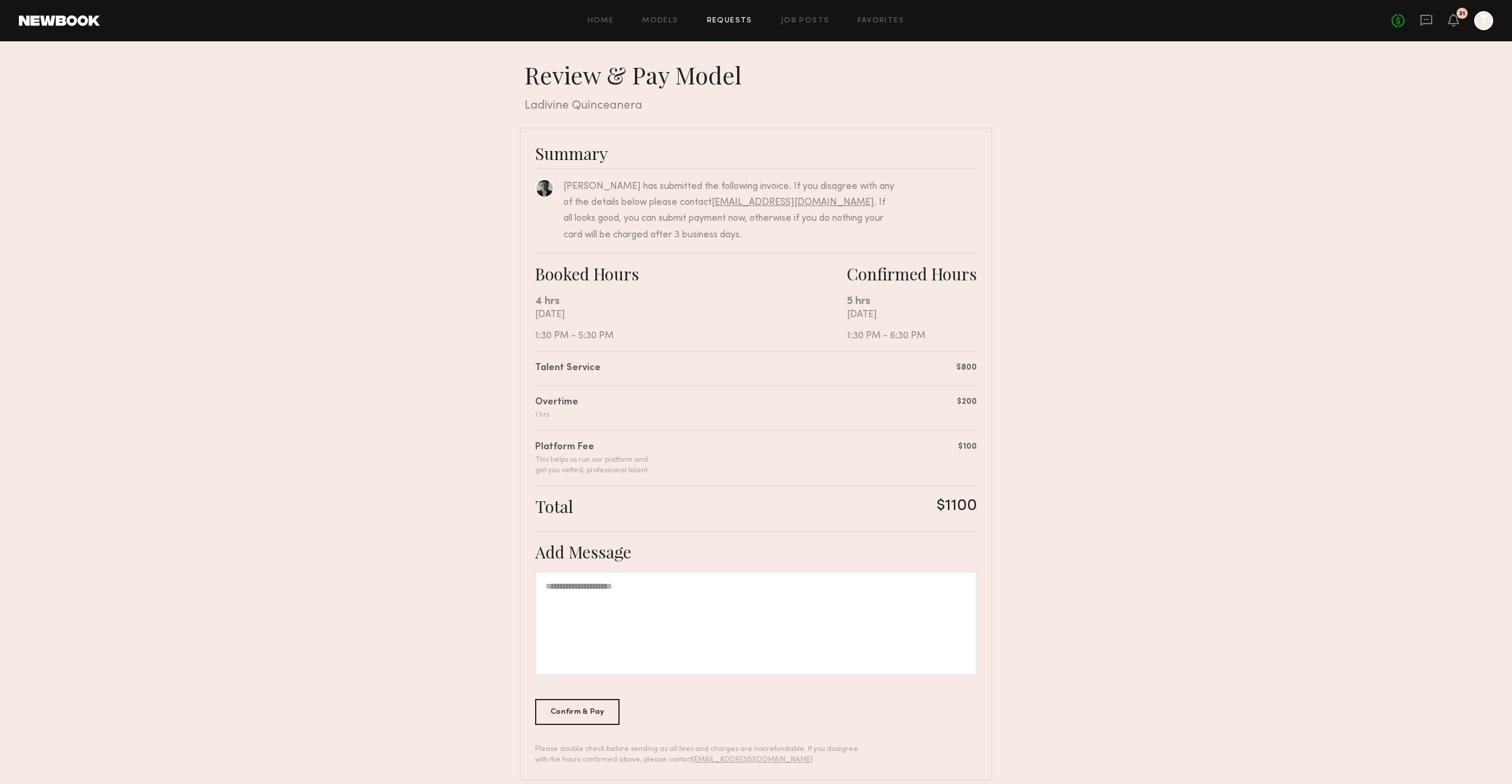
click at [1485, 24] on div at bounding box center [1483, 20] width 19 height 18
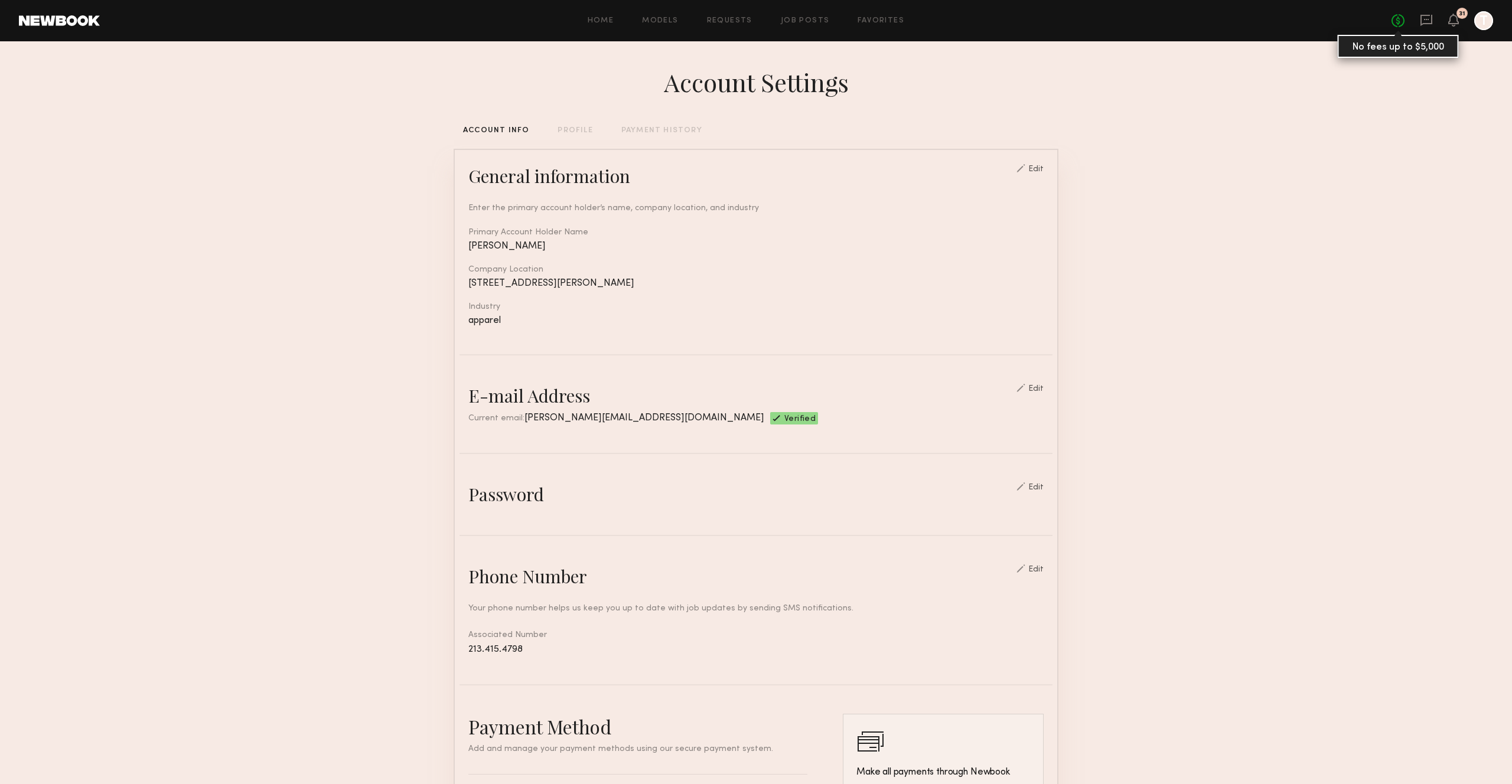
click at [1403, 17] on link "No fees up to $5,000" at bounding box center [1397, 20] width 13 height 13
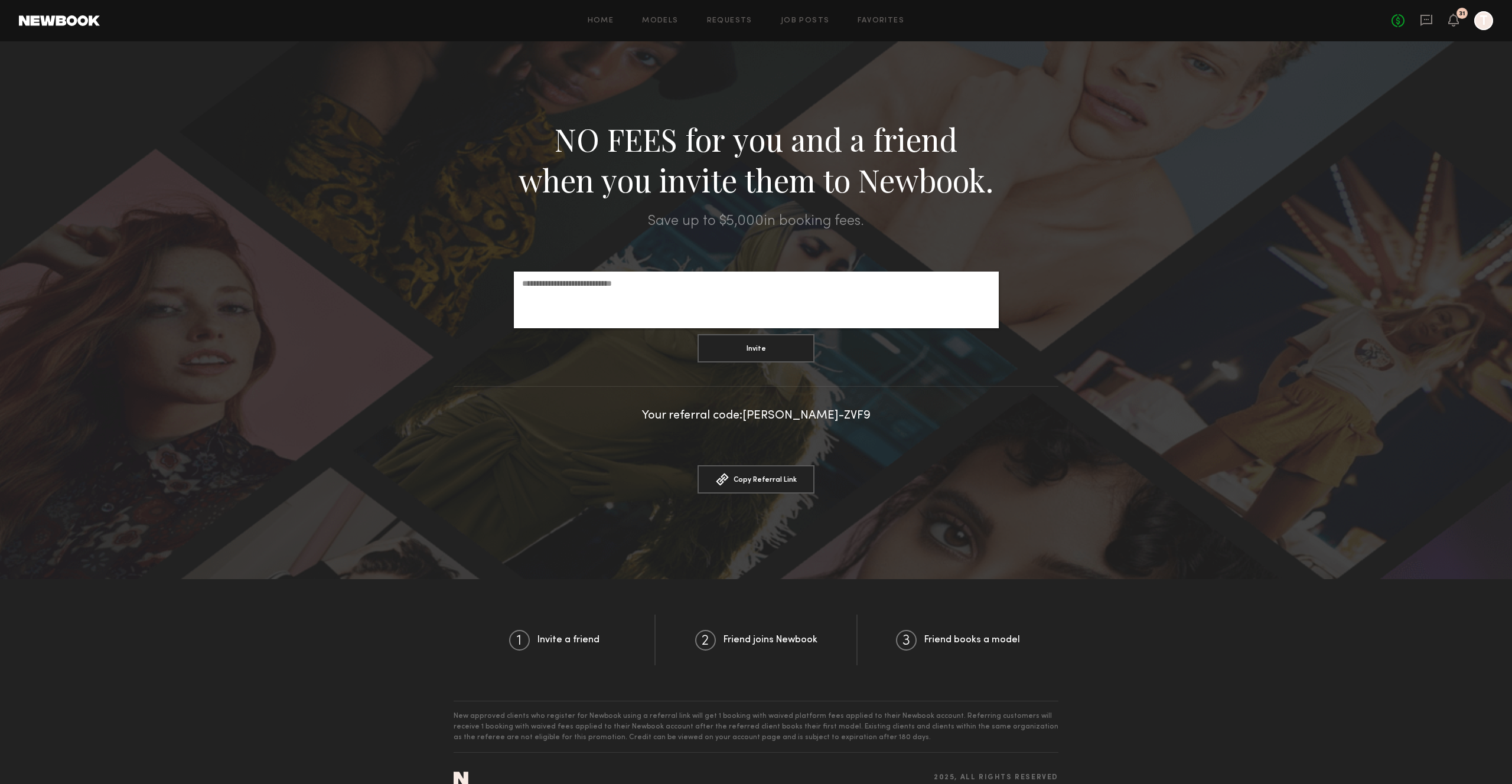
click at [1492, 26] on icon "T" at bounding box center [1483, 20] width 19 height 18
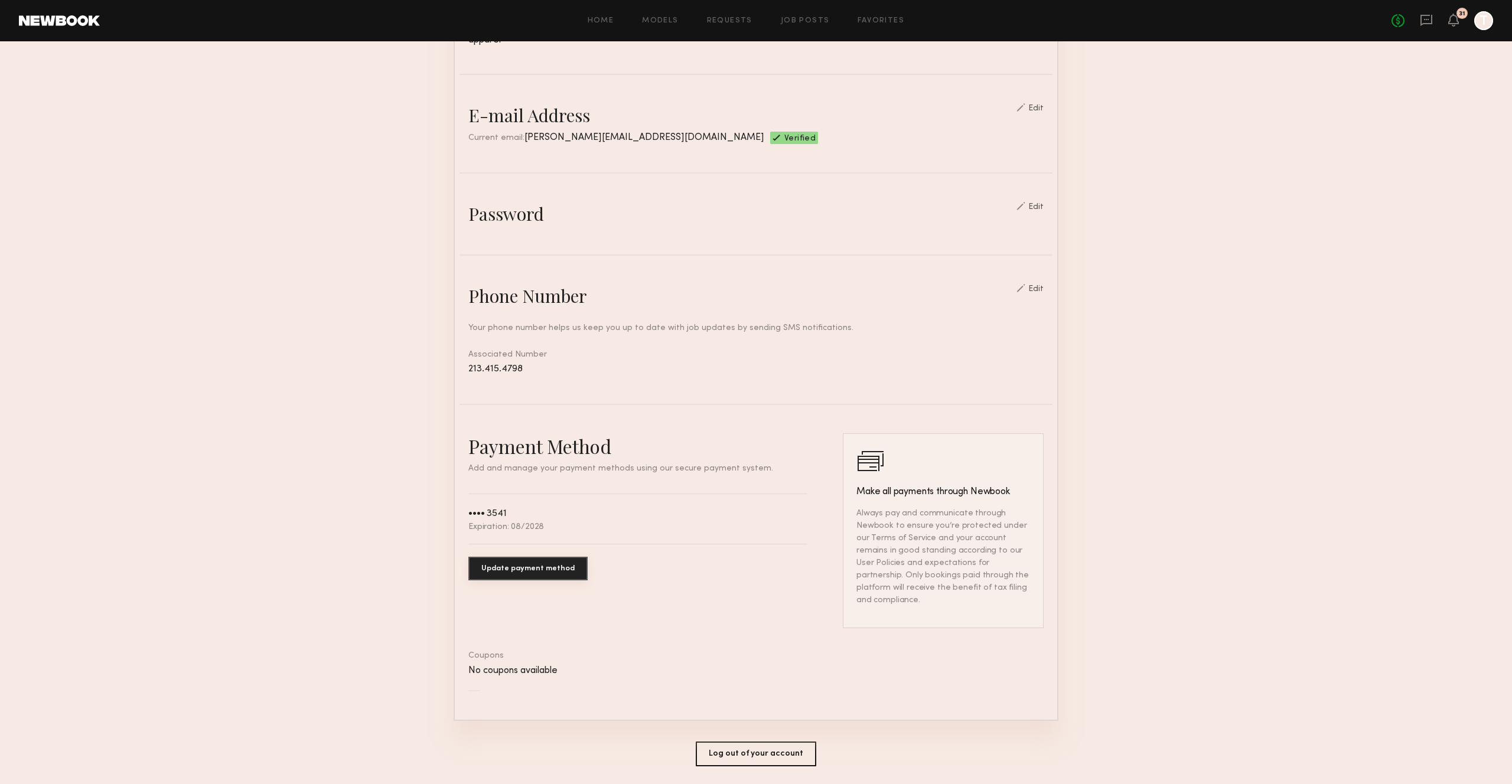
scroll to position [307, 0]
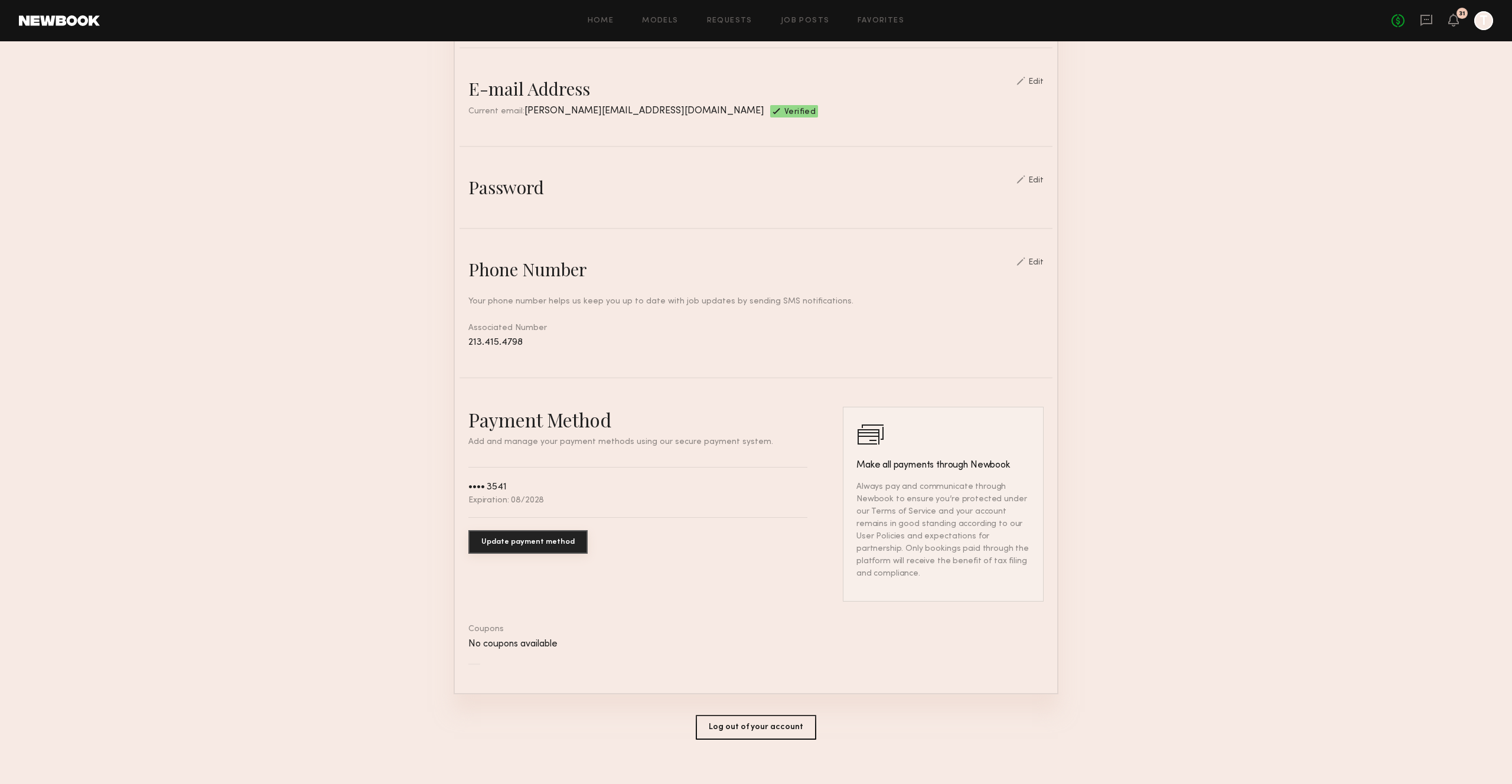
click at [804, 14] on div "Home Models Requests Job Posts Favorites Sign Out No fees up to $5,000 31 T" at bounding box center [796, 20] width 1393 height 18
click at [804, 19] on link "Job Posts" at bounding box center [805, 20] width 49 height 8
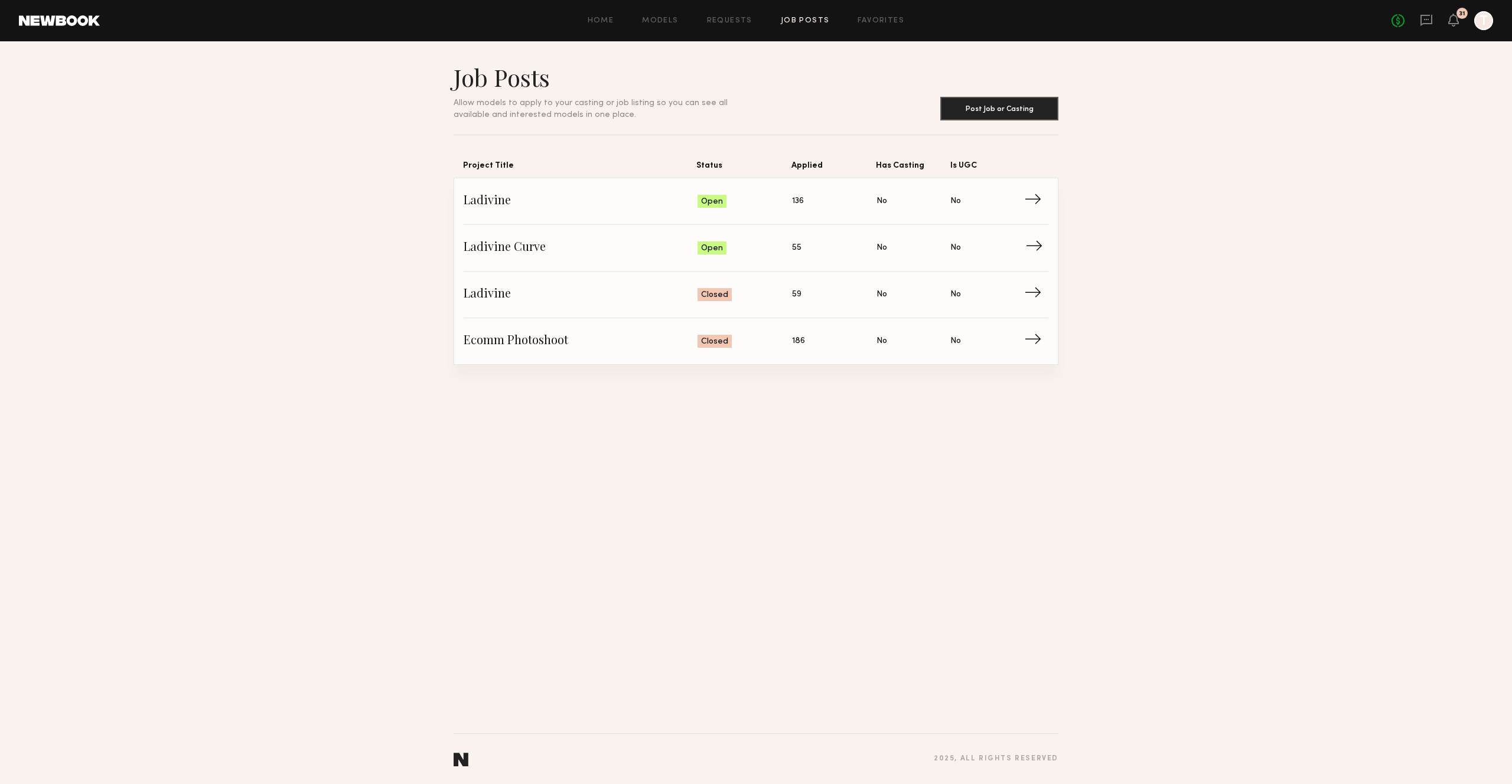
click at [775, 245] on span "Status: Open" at bounding box center [745, 248] width 95 height 18
